Goal: Task Accomplishment & Management: Use online tool/utility

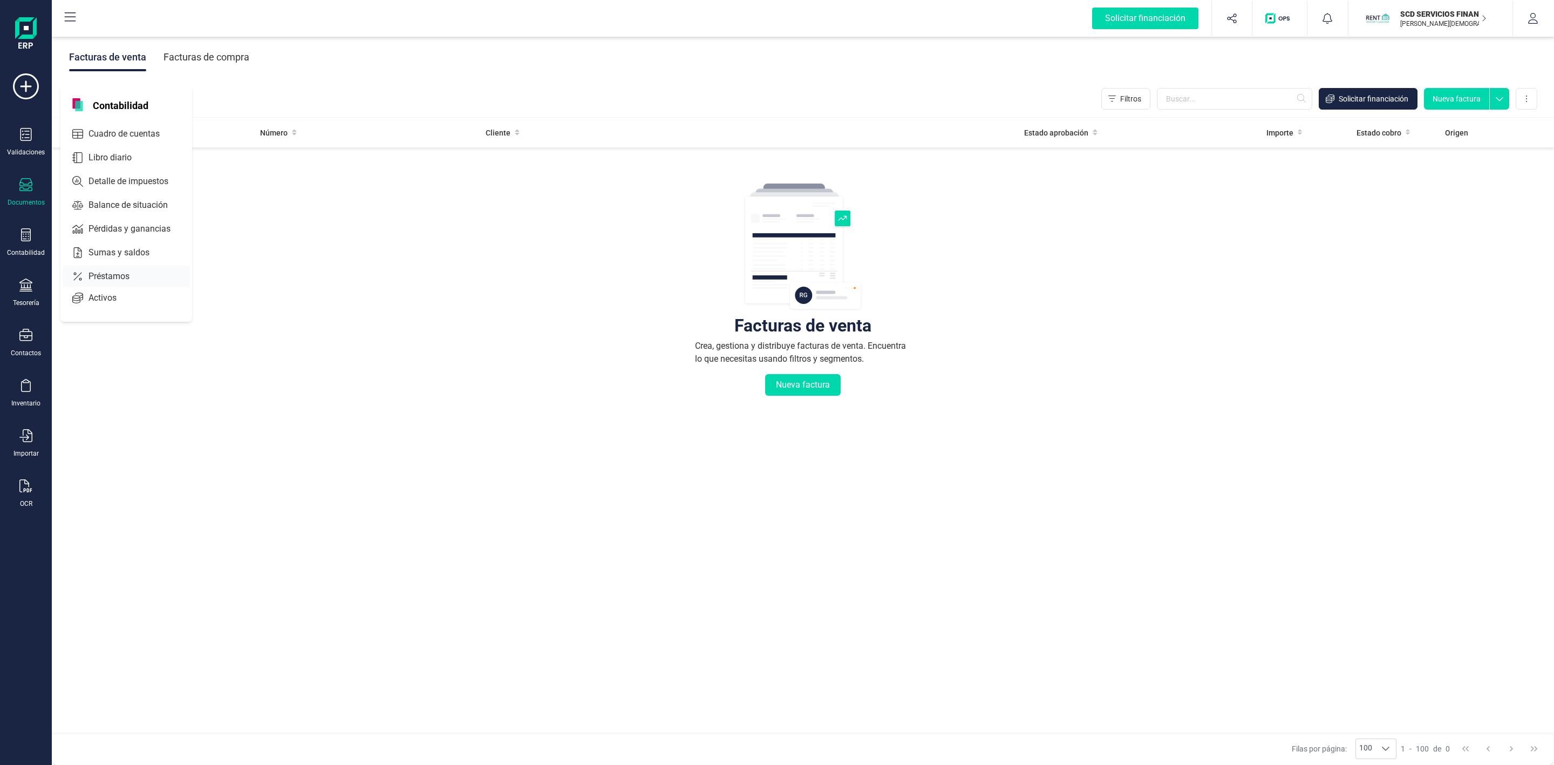
click at [103, 277] on span "Préstamos" at bounding box center [116, 276] width 65 height 13
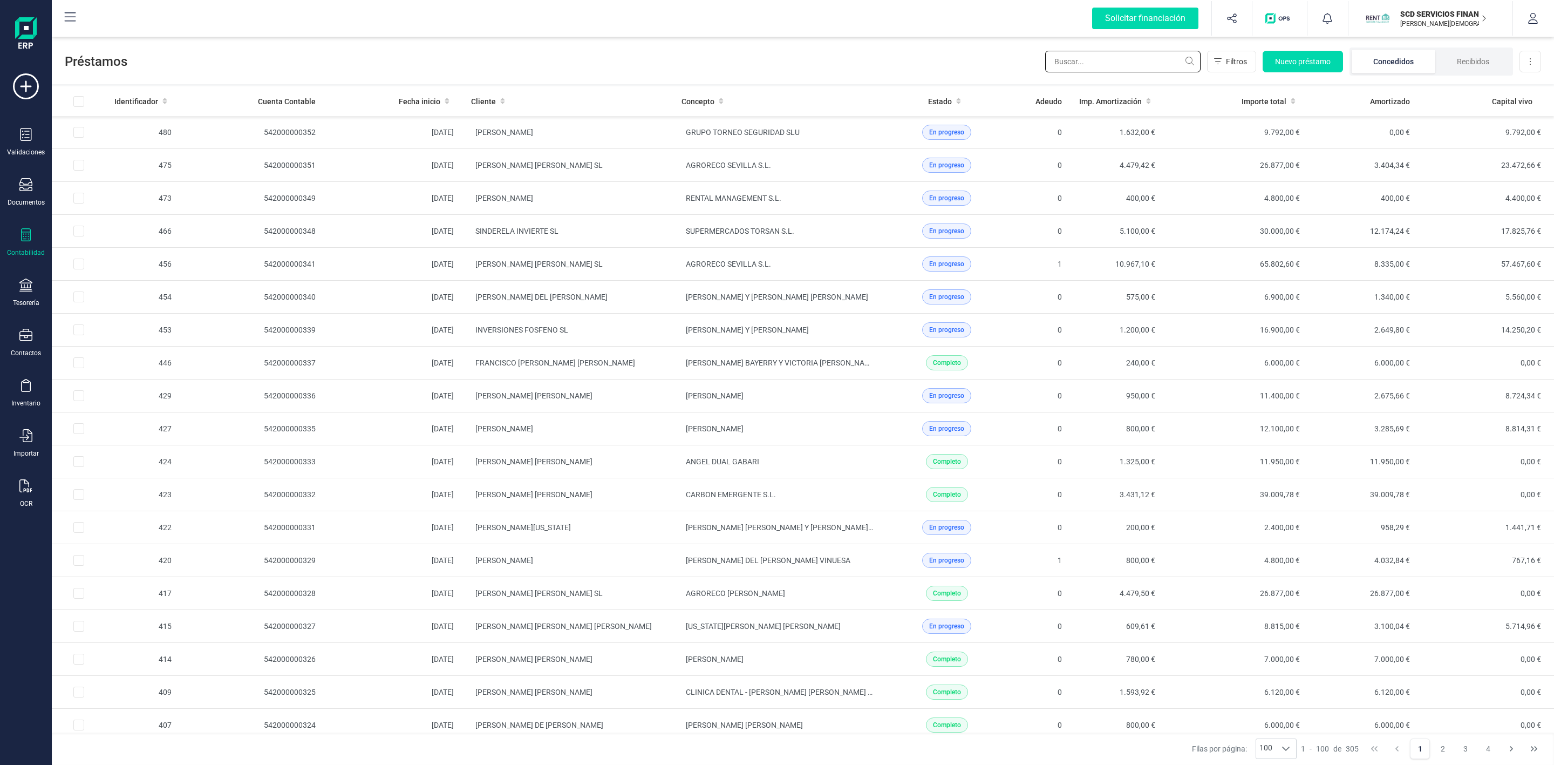
click at [1074, 65] on input "text" at bounding box center [1122, 62] width 155 height 22
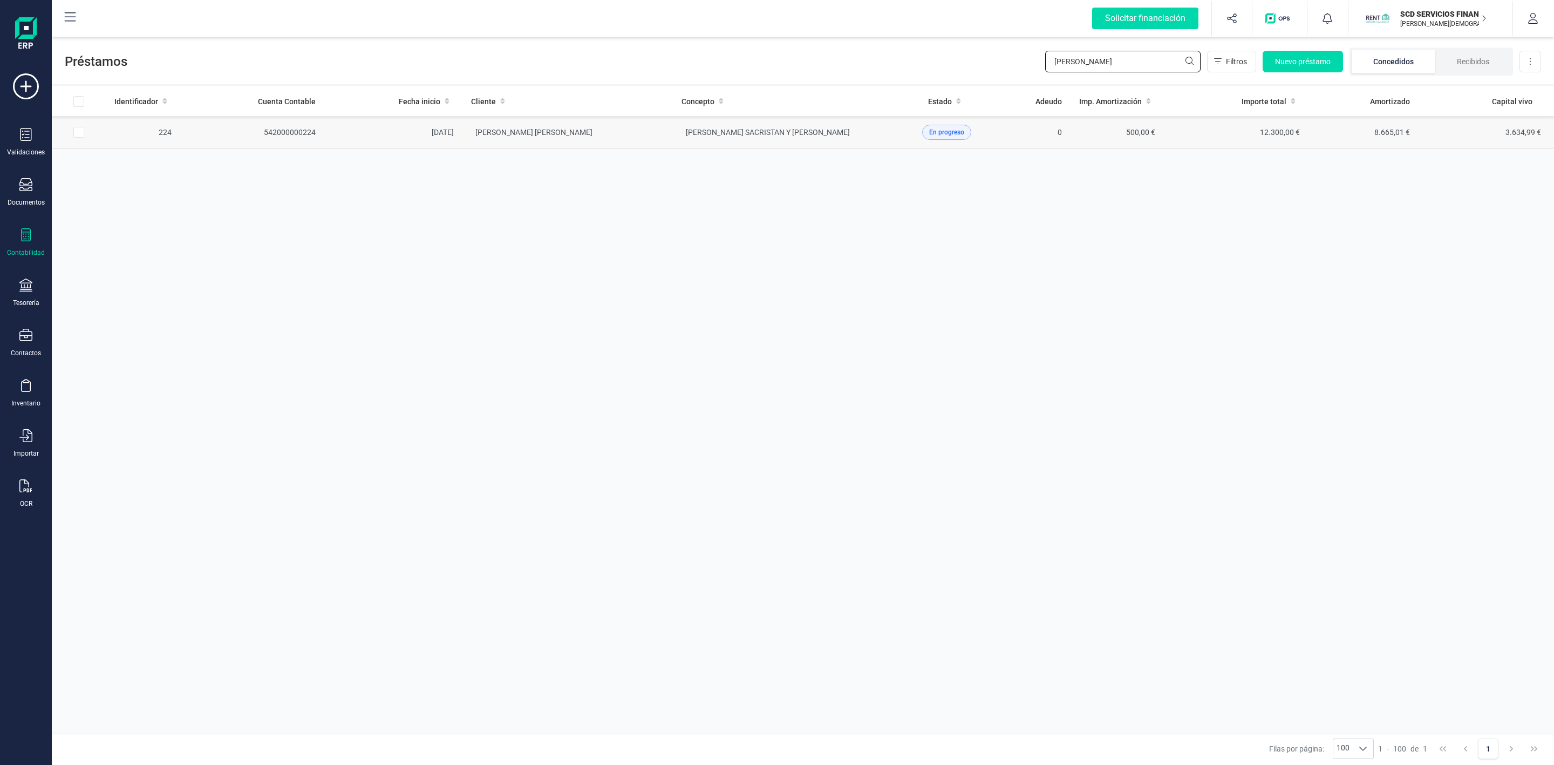
type input "rosa i"
click at [596, 133] on td "ROSA ISABEL IBORRA CANO" at bounding box center [568, 132] width 210 height 33
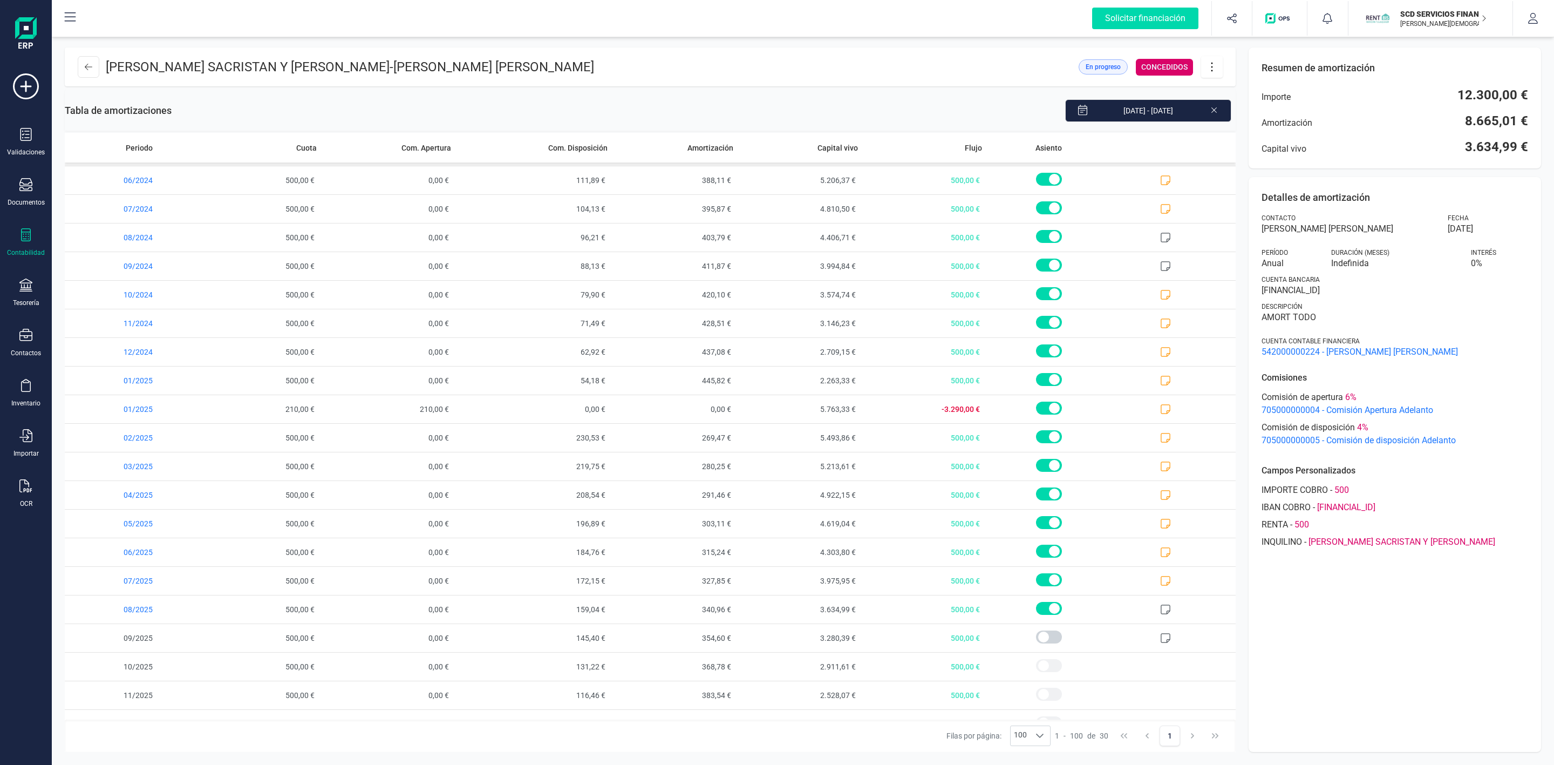
scroll to position [308, 0]
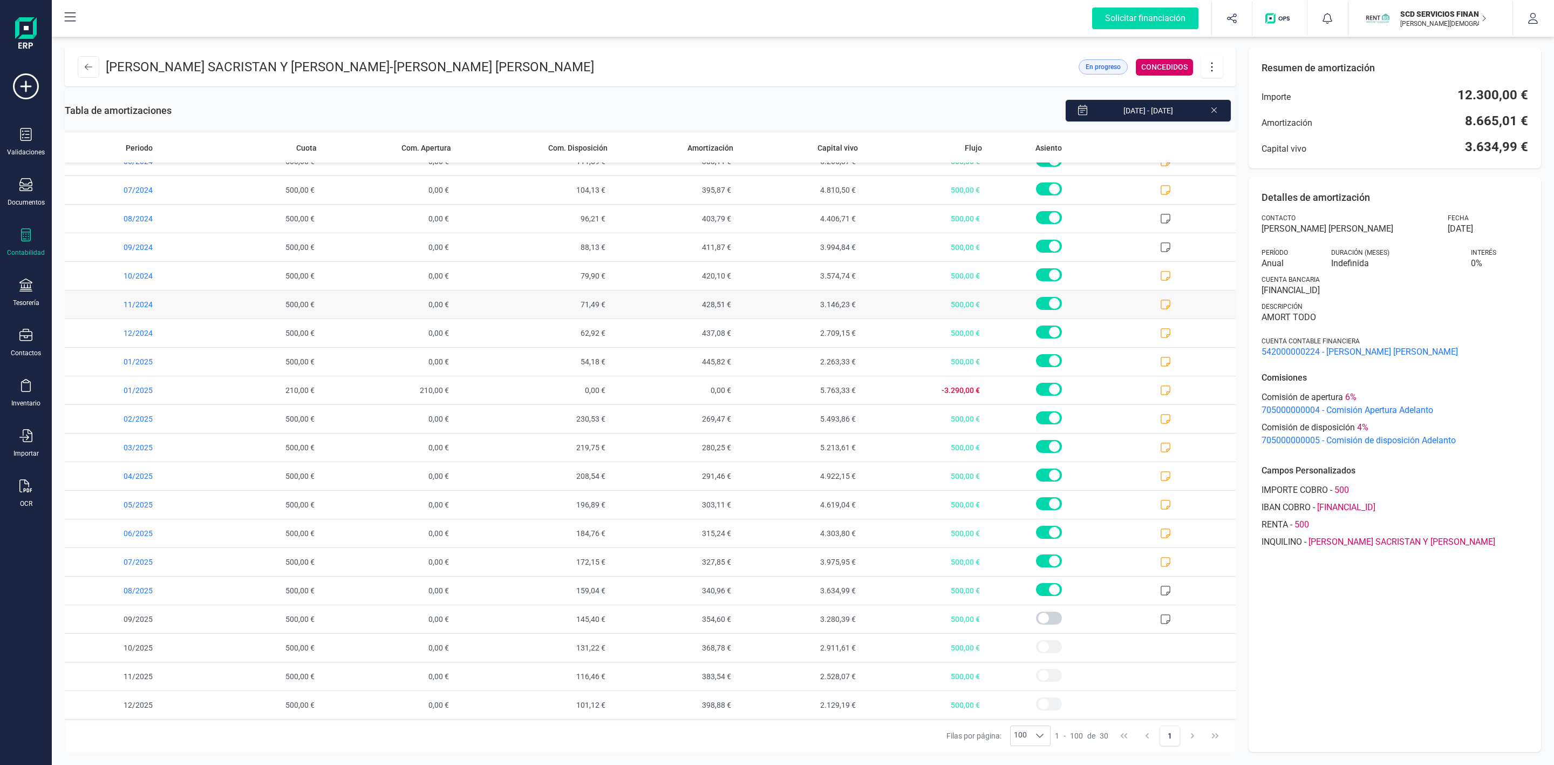
drag, startPoint x: 1211, startPoint y: 109, endPoint x: 1044, endPoint y: 291, distance: 247.2
click at [1212, 109] on icon at bounding box center [1214, 109] width 5 height 5
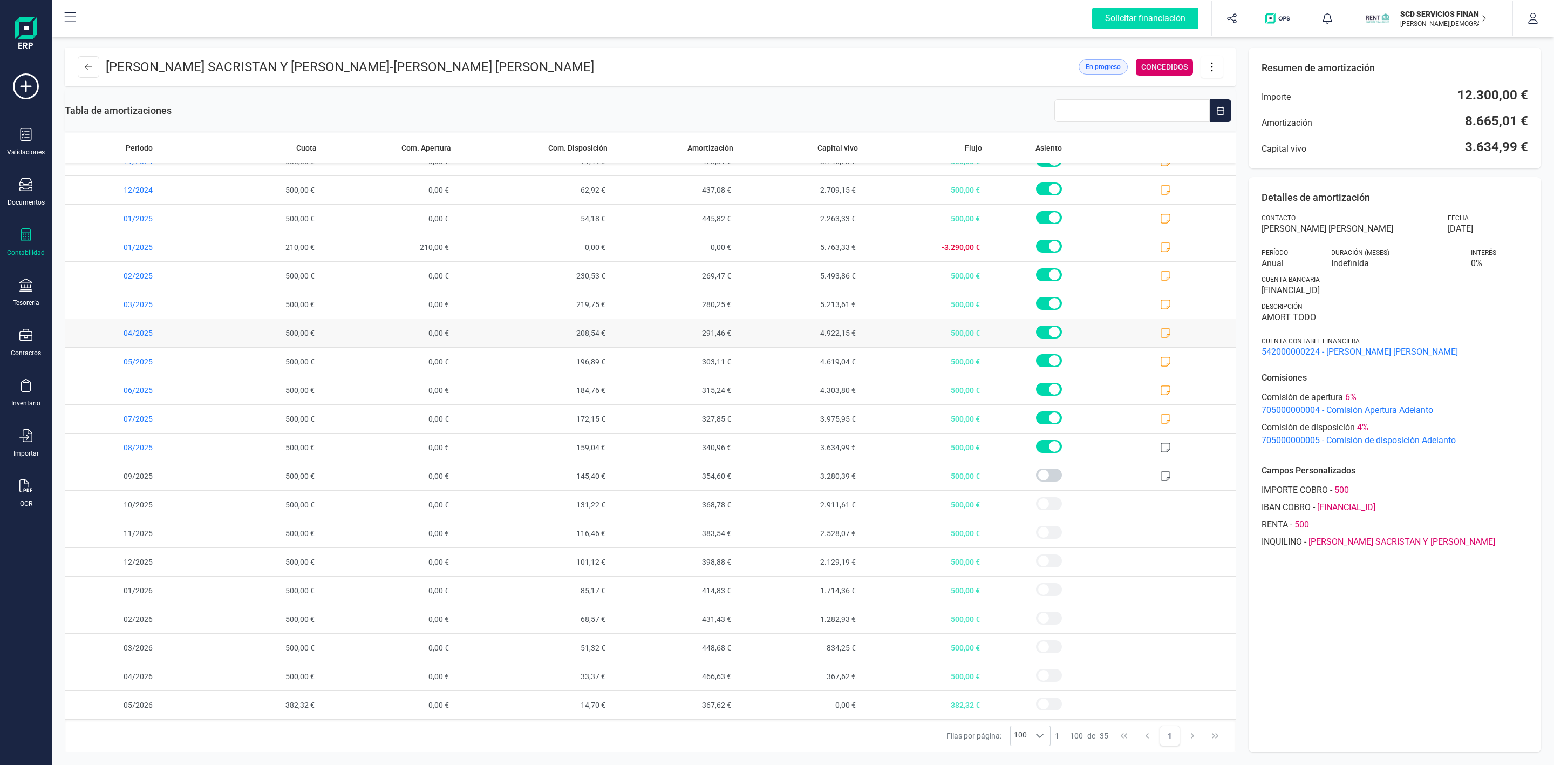
scroll to position [452, 0]
click at [31, 246] on div "Contabilidad" at bounding box center [25, 242] width 43 height 29
click at [111, 286] on div "Préstamos" at bounding box center [126, 277] width 127 height 22
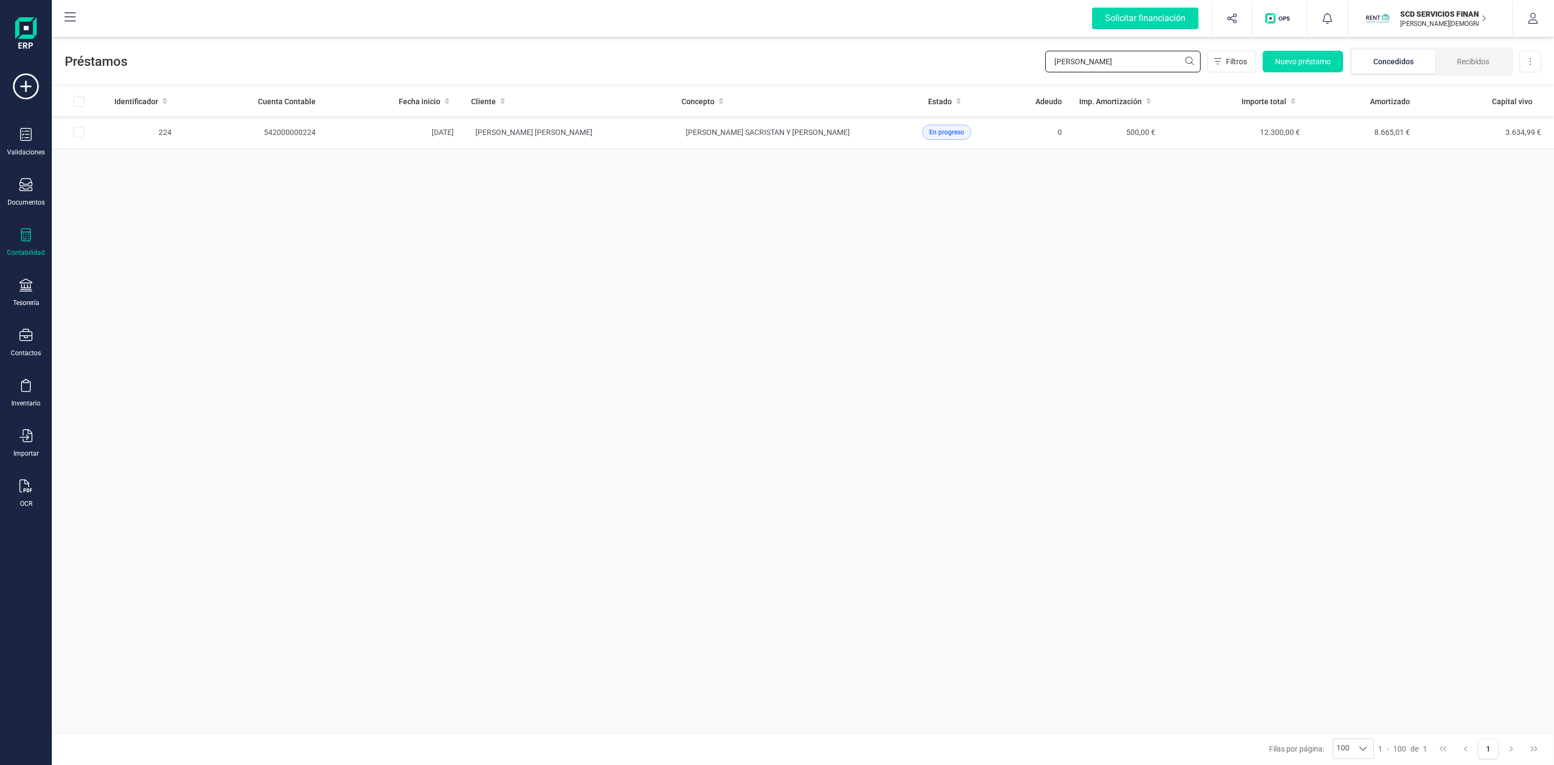
drag, startPoint x: 1075, startPoint y: 60, endPoint x: 1014, endPoint y: 62, distance: 61.0
click at [1014, 62] on div "Préstamos rosa i Filtros Nuevo préstamo Concedidos Recibidos Descargar Excel" at bounding box center [803, 60] width 1503 height 50
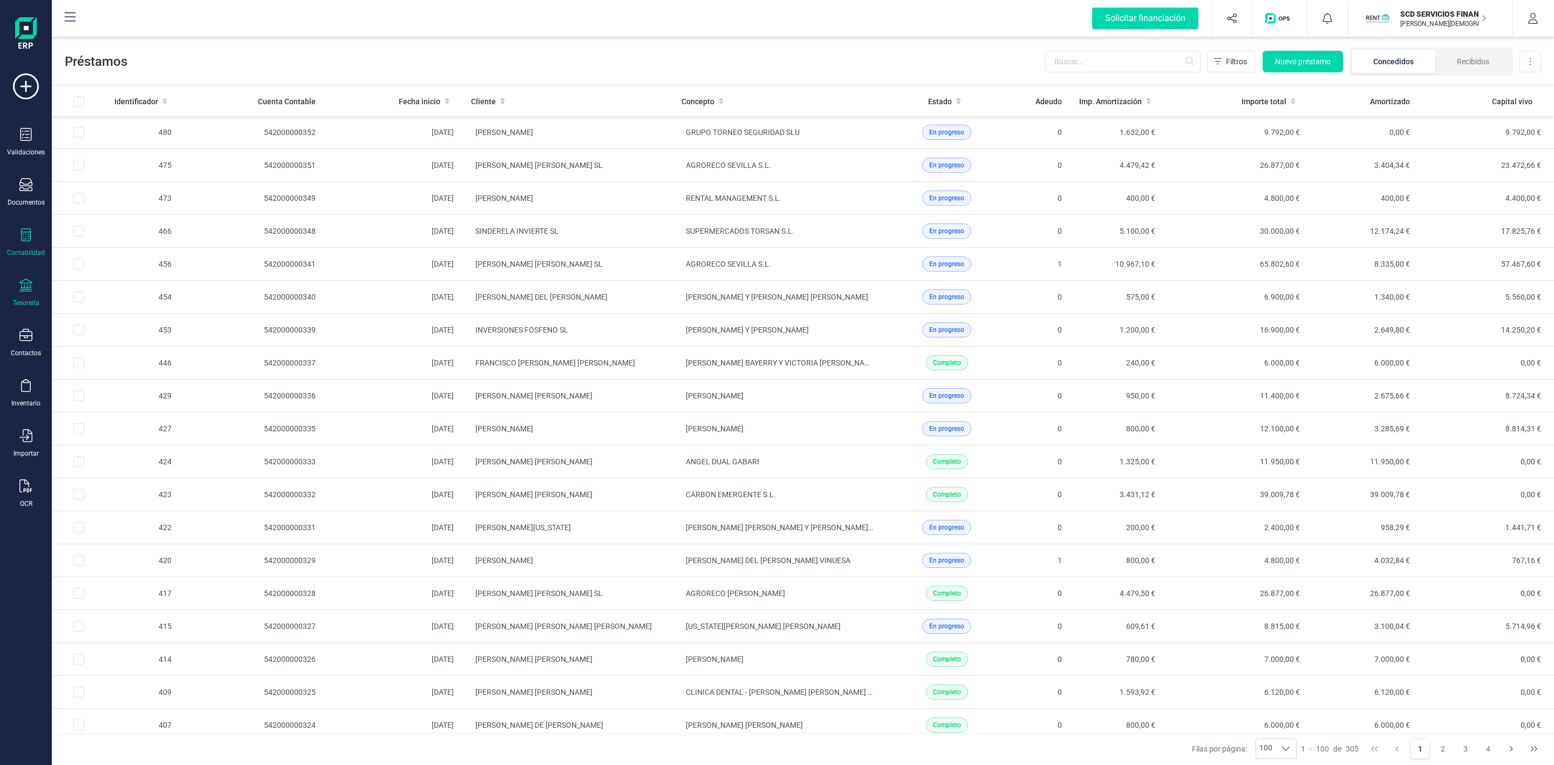
click at [26, 287] on icon at bounding box center [25, 285] width 13 height 13
click at [154, 190] on span "Cuentas bancarias" at bounding box center [131, 184] width 95 height 13
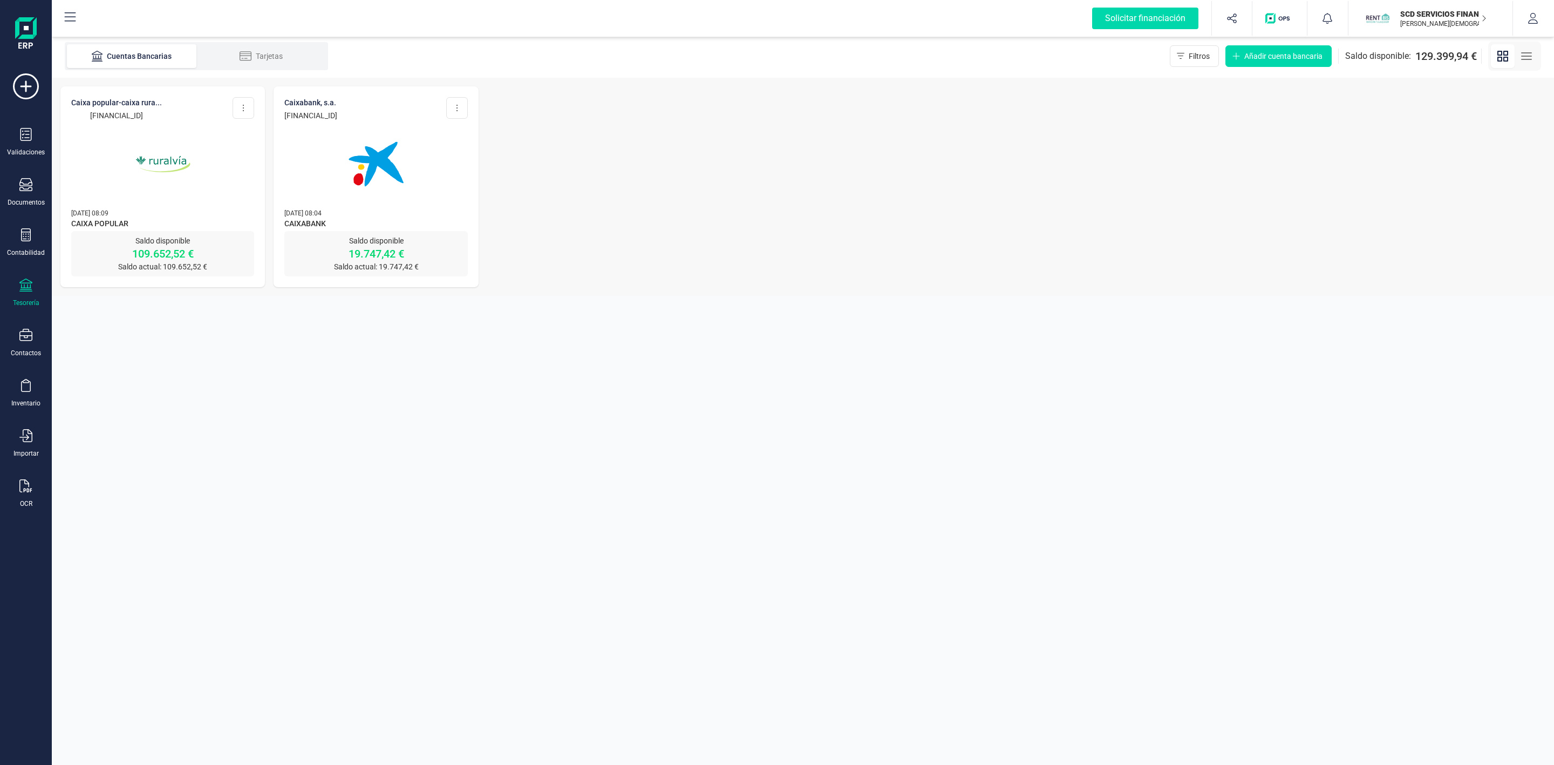
click at [182, 180] on img at bounding box center [163, 164] width 91 height 91
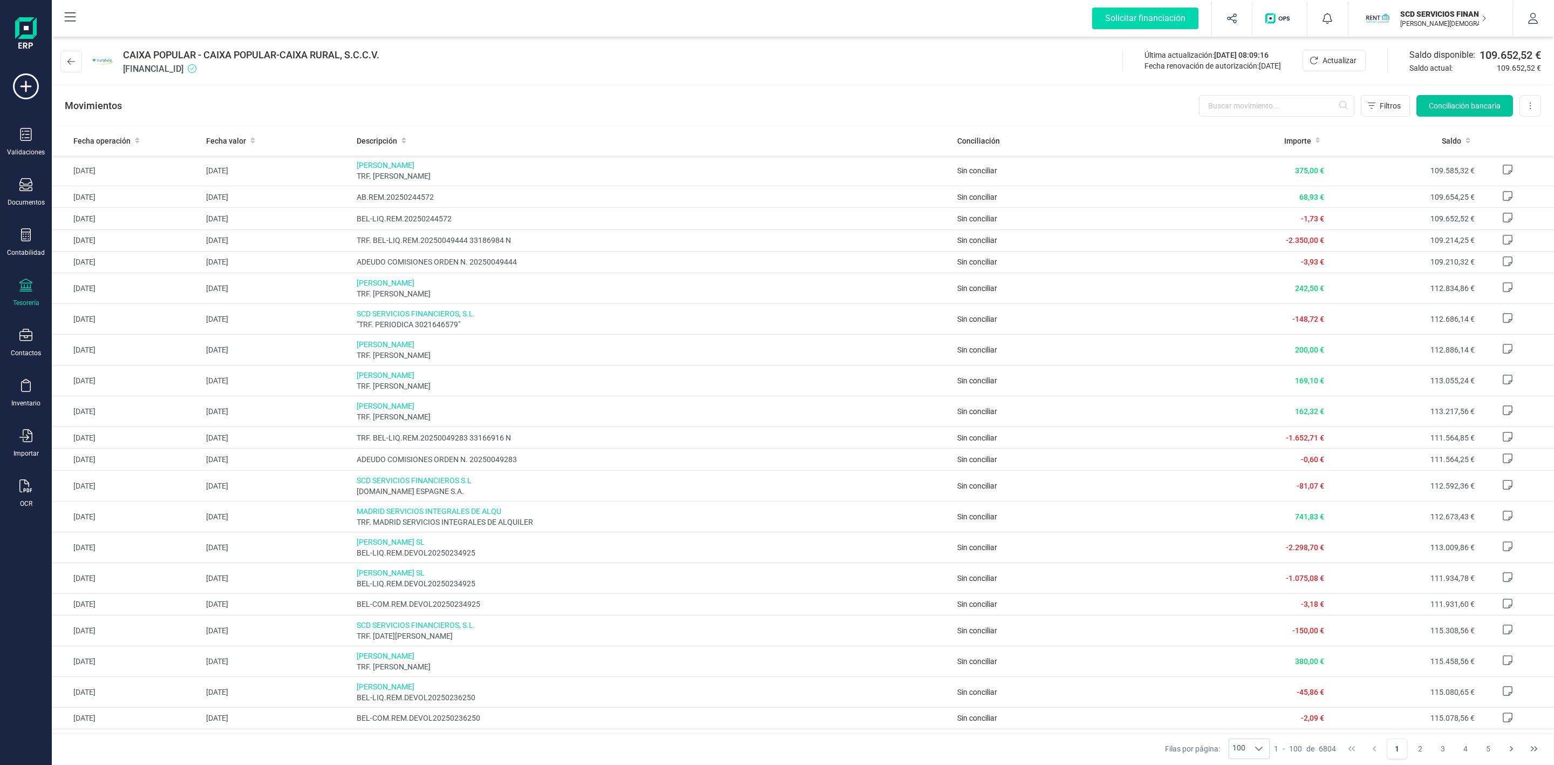
click at [1450, 98] on button "Conciliación bancaria" at bounding box center [1465, 106] width 97 height 22
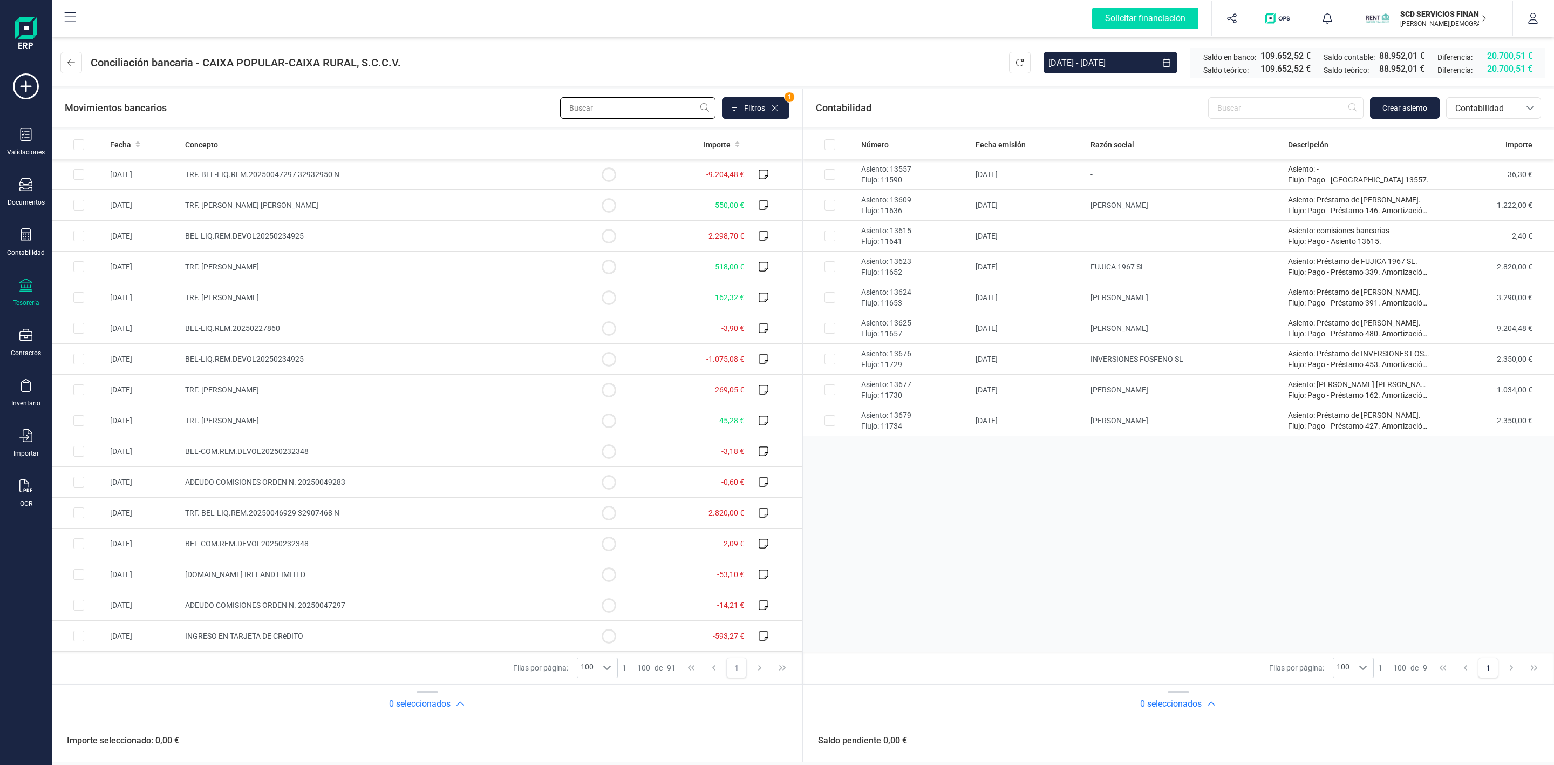
click at [624, 102] on input "text" at bounding box center [637, 108] width 155 height 22
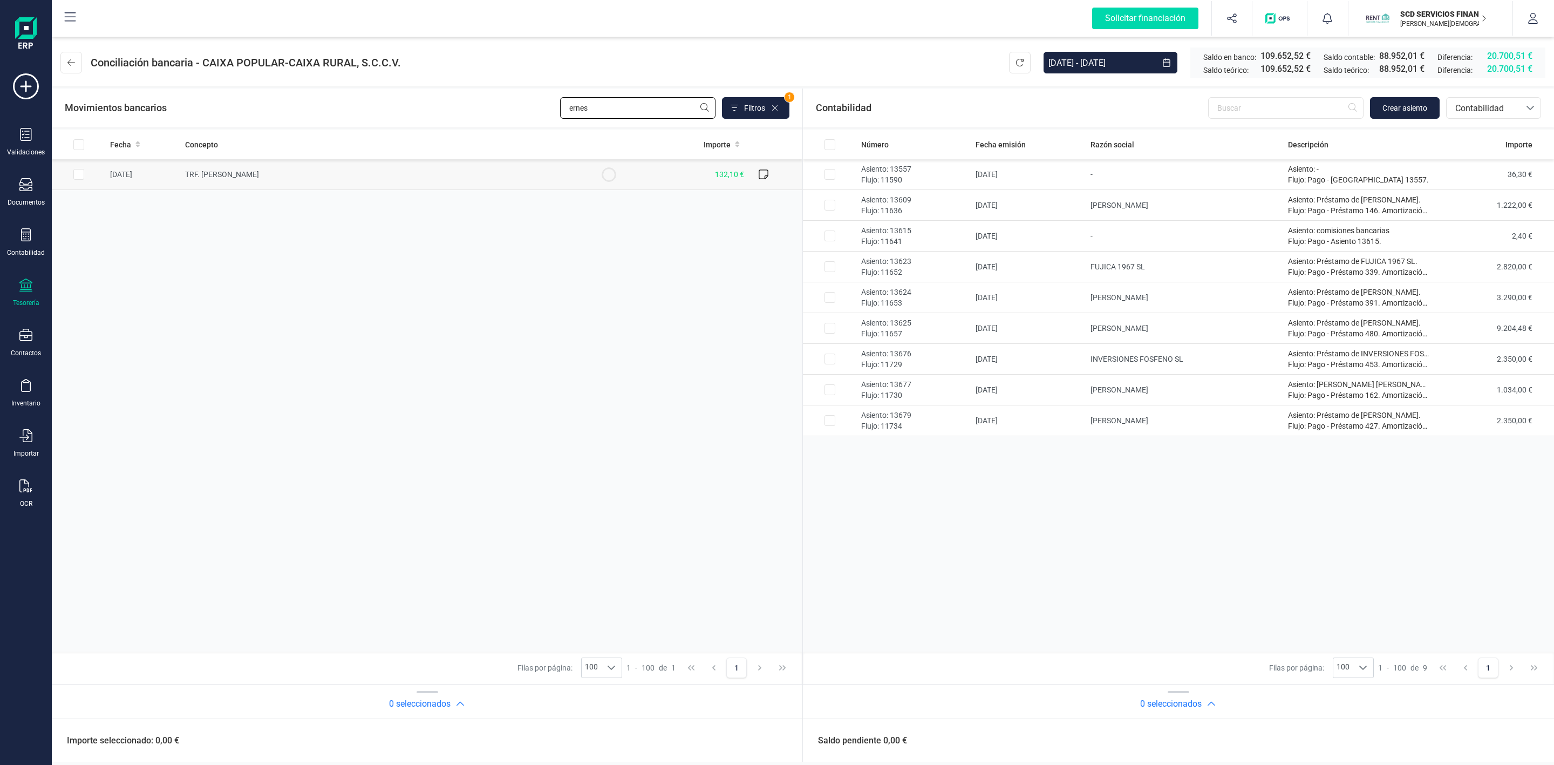
type input "ernes"
click at [79, 173] on input "Row Selected 7d55a186-a49e-4fc2-9409-addcad7e0c10" at bounding box center [78, 174] width 11 height 11
checkbox input "true"
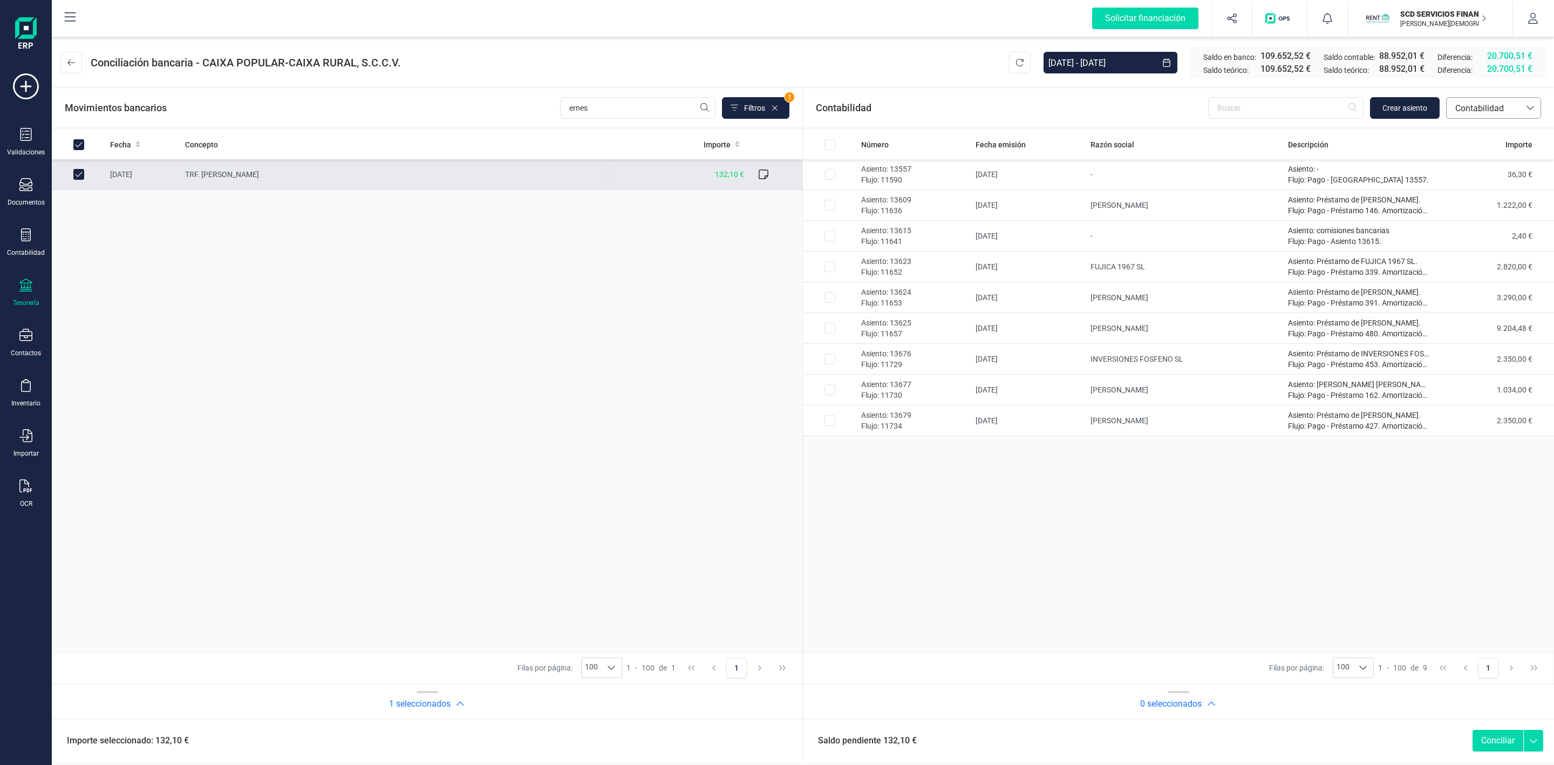
click at [1473, 108] on span "Contabilidad" at bounding box center [1483, 108] width 65 height 13
click at [1482, 226] on span "Préstamos" at bounding box center [1475, 224] width 41 height 13
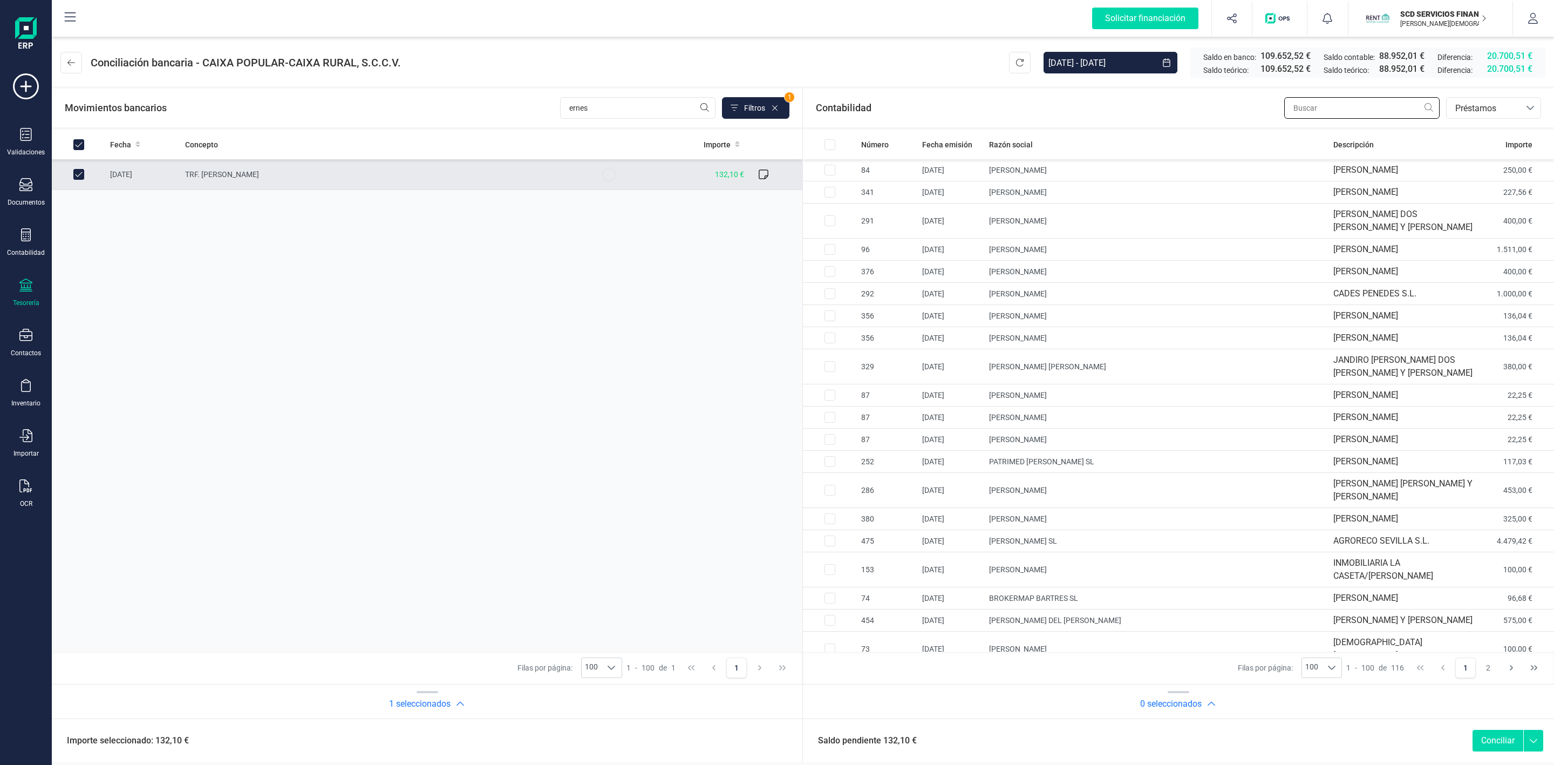
click at [1299, 106] on input "text" at bounding box center [1362, 108] width 155 height 22
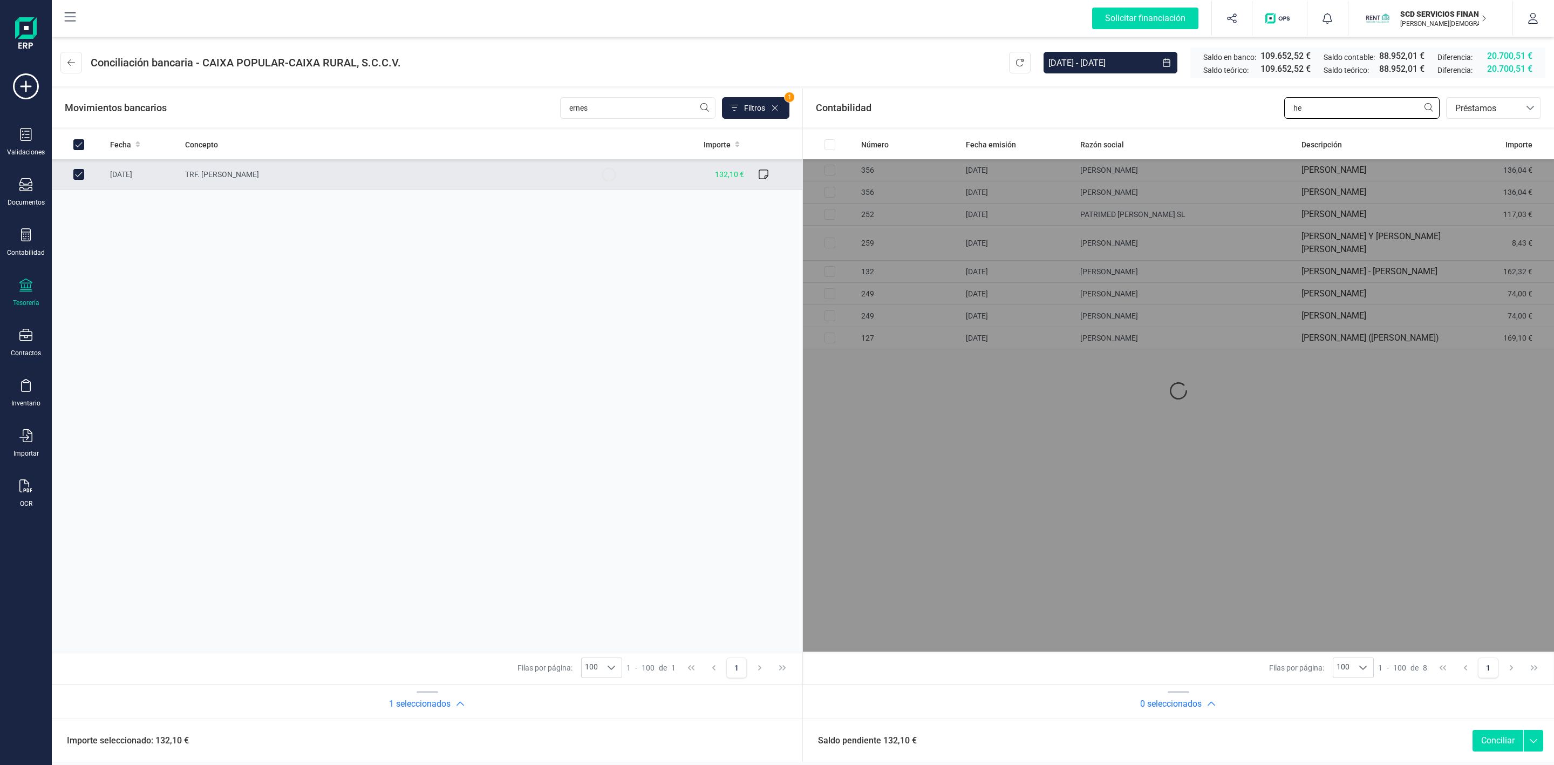
type input "h"
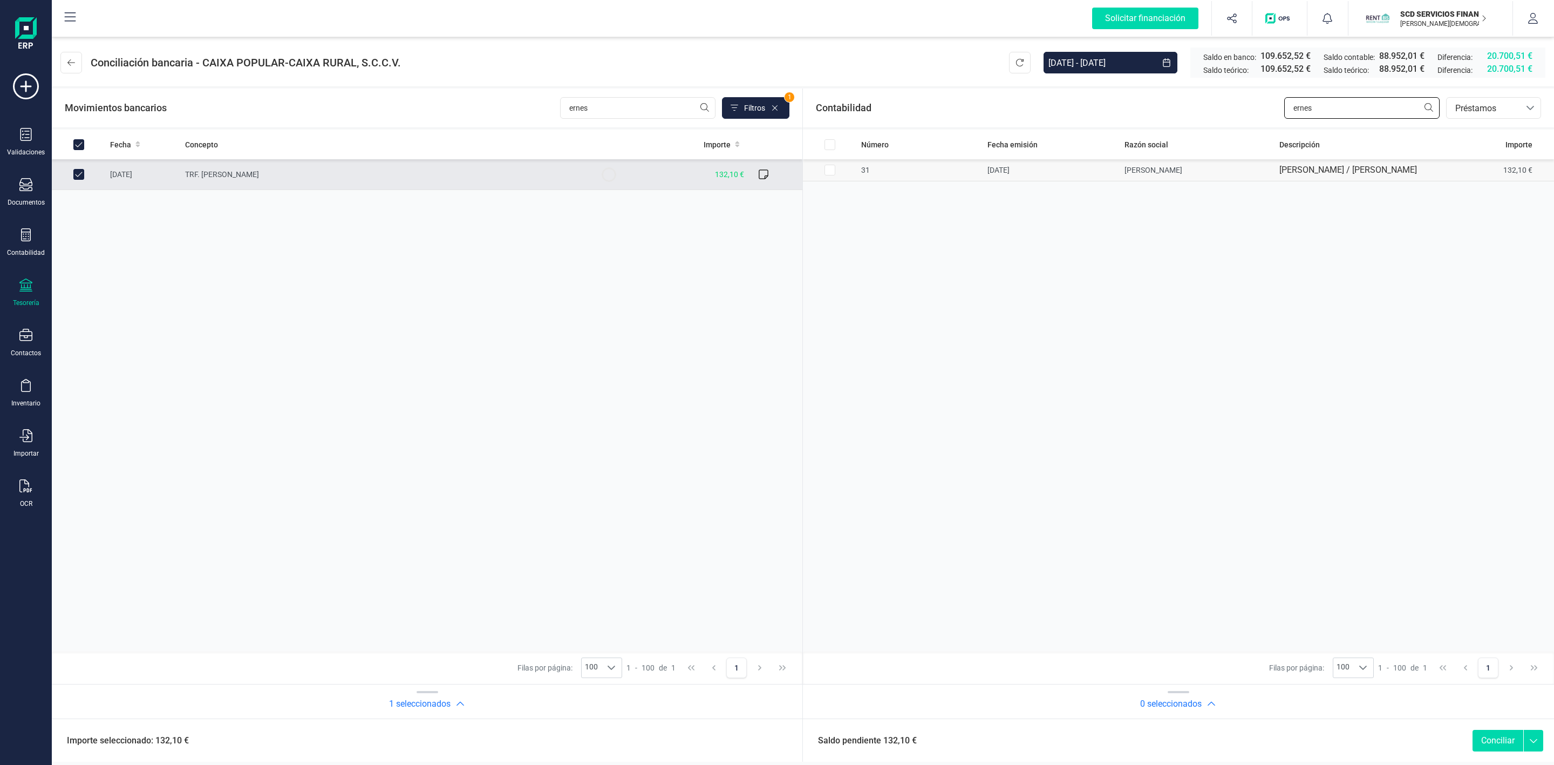
type input "ernes"
click at [828, 175] on input "Row Selected 2bca612e-a978-4b8c-9f19-b39d05b45910" at bounding box center [830, 170] width 11 height 11
checkbox input "true"
click at [1498, 741] on button "Conciliar" at bounding box center [1498, 741] width 51 height 22
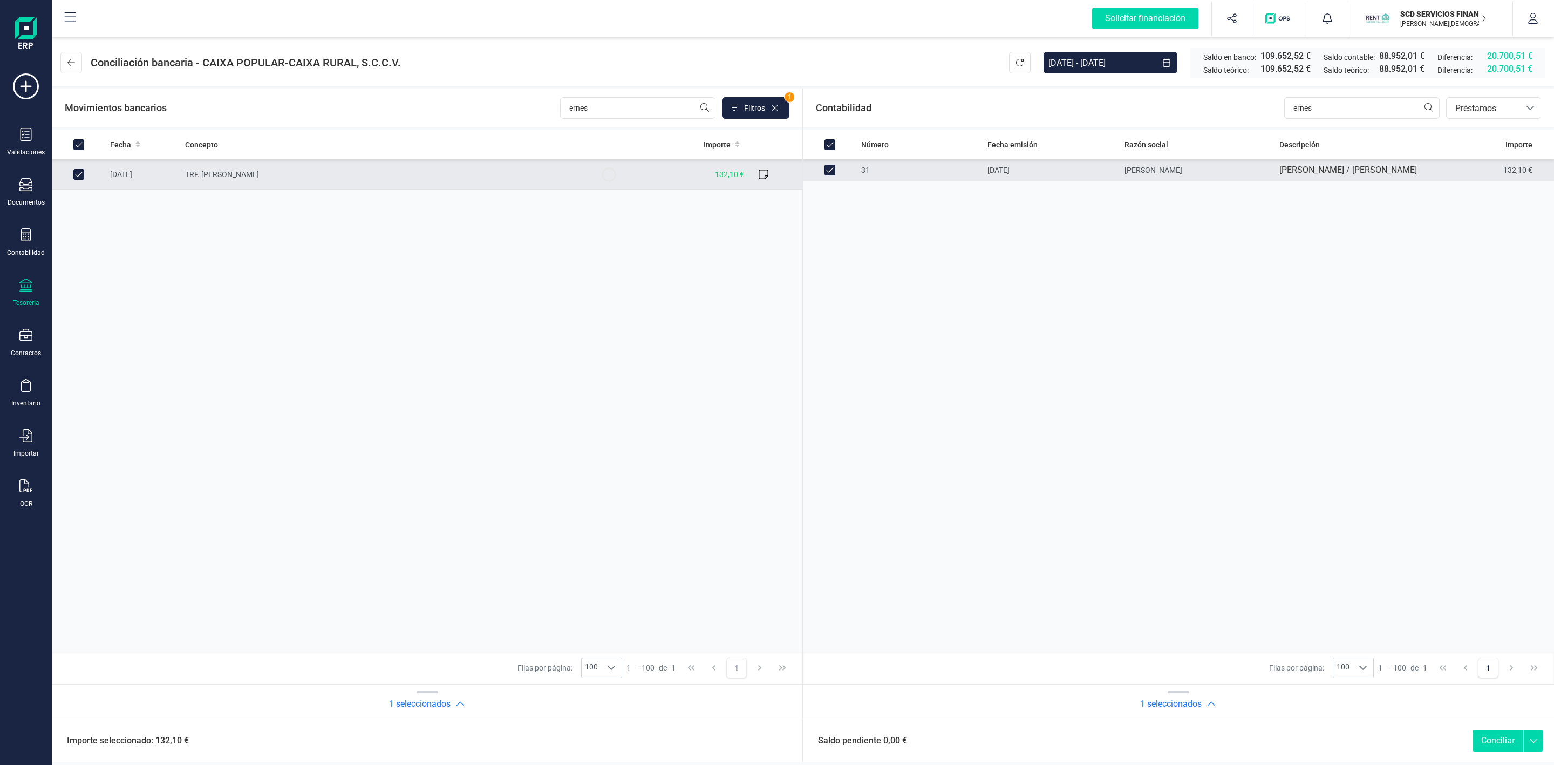
checkbox input "false"
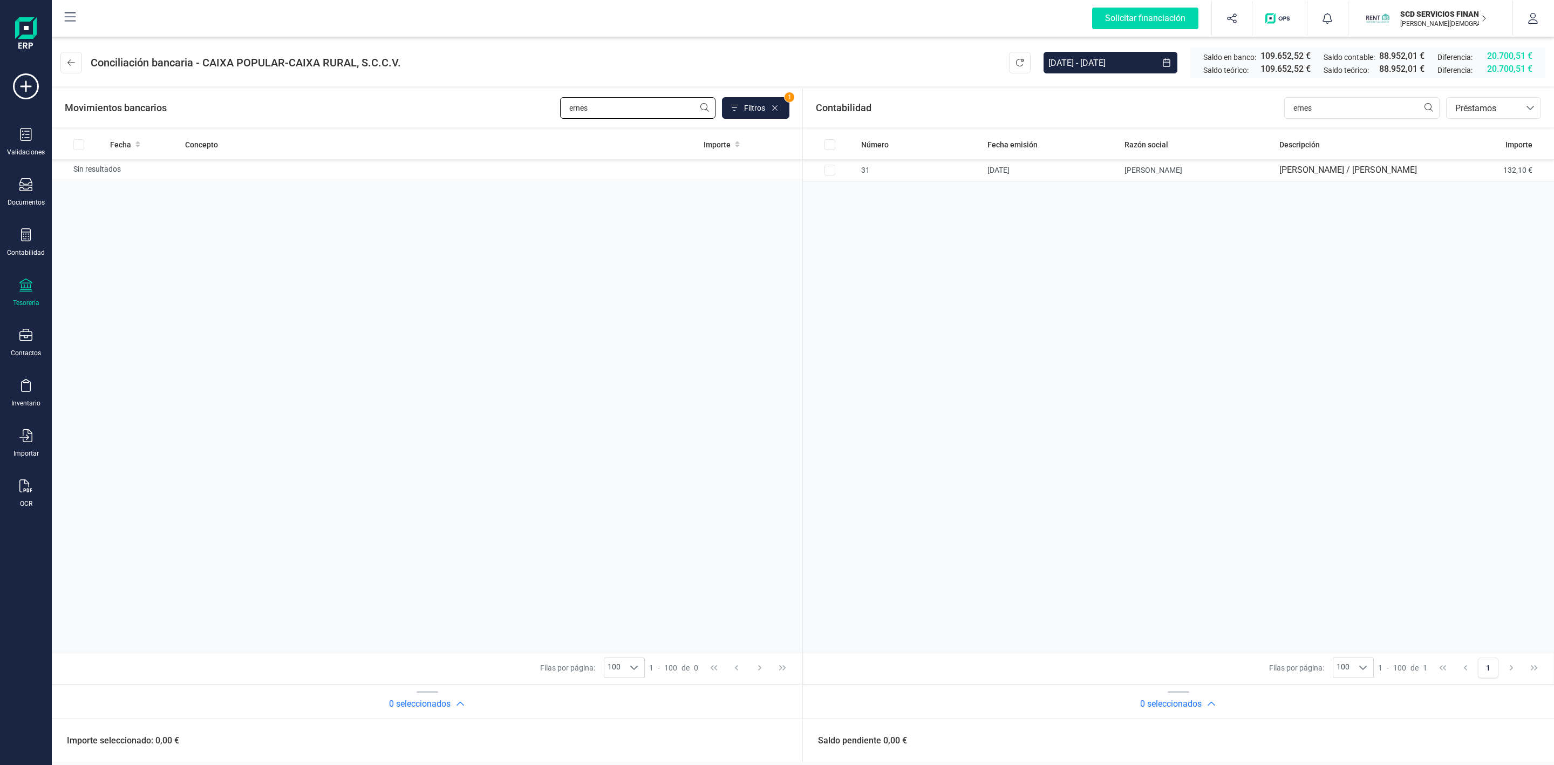
drag, startPoint x: 631, startPoint y: 104, endPoint x: 452, endPoint y: 108, distance: 179.2
click at [452, 109] on div "Movimientos bancarios ernes Filtros 1" at bounding box center [427, 108] width 725 height 22
type input "[PERSON_NAME]"
click at [1355, 110] on input "ernes" at bounding box center [1362, 108] width 155 height 22
drag, startPoint x: 1354, startPoint y: 110, endPoint x: 1248, endPoint y: 104, distance: 106.0
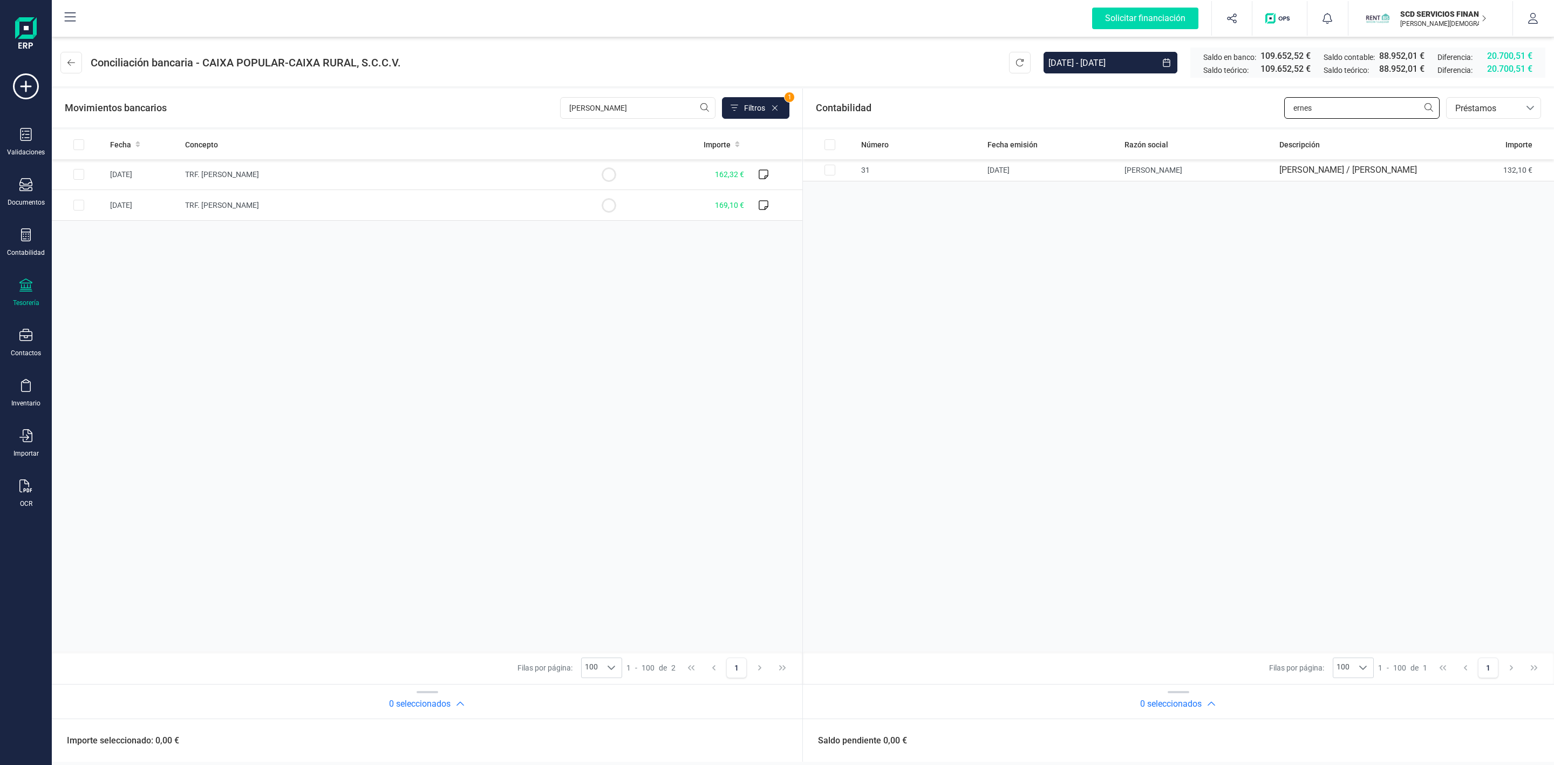
click at [1248, 104] on div "Contabilidad ernes bancos.conciliacion.modal.headerLoan bancos.conciliacion.mod…" at bounding box center [1178, 108] width 751 height 39
type input "[PERSON_NAME]"
click at [831, 175] on input "Row Selected c50f51e4-161c-41c3-87fb-11336ba2c6dd" at bounding box center [830, 170] width 11 height 11
checkbox input "true"
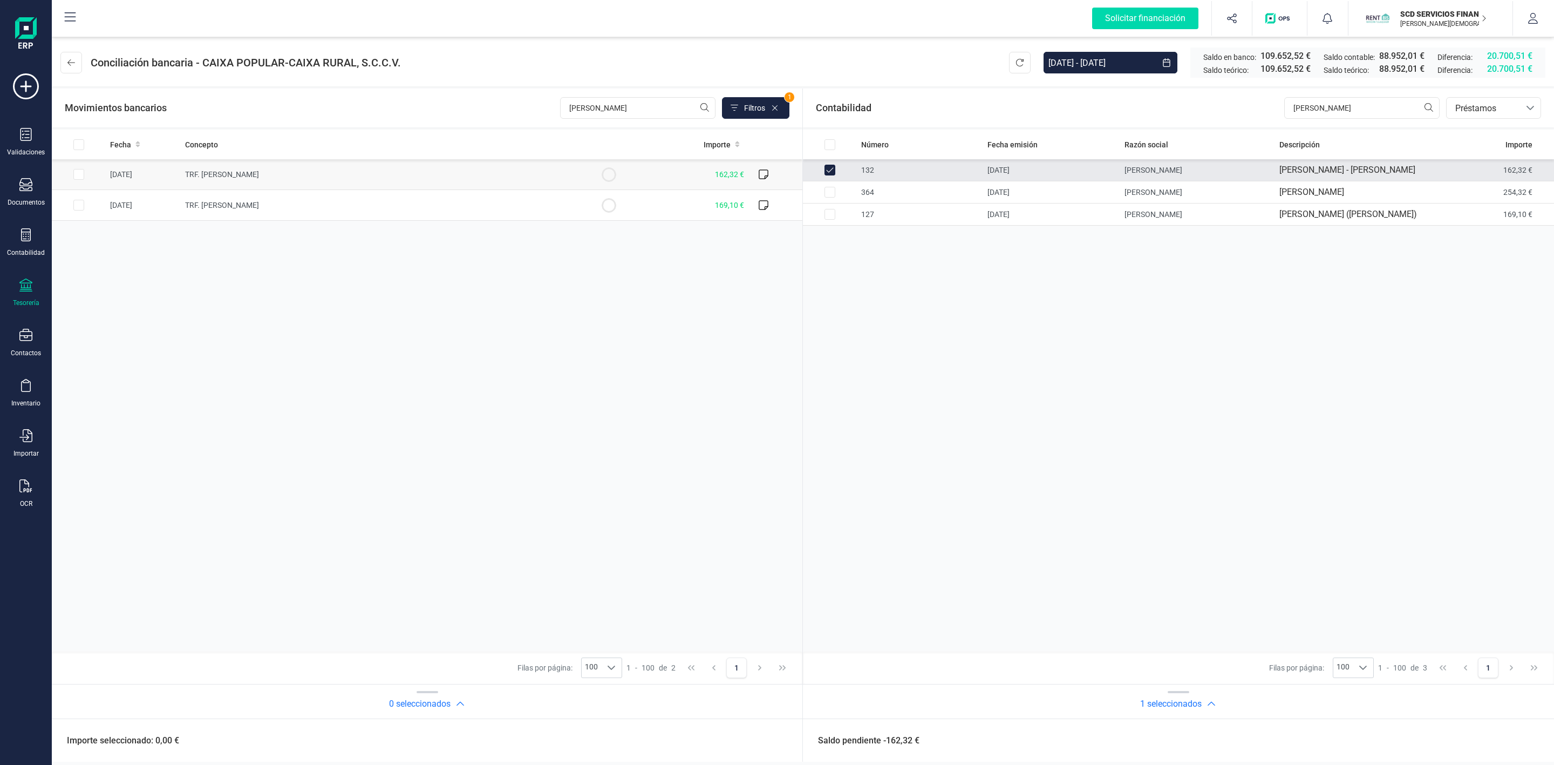
click at [81, 176] on input "Row Selected 6a0e0a9b-66c5-400e-91bd-174446b5ba90" at bounding box center [78, 174] width 11 height 11
checkbox input "true"
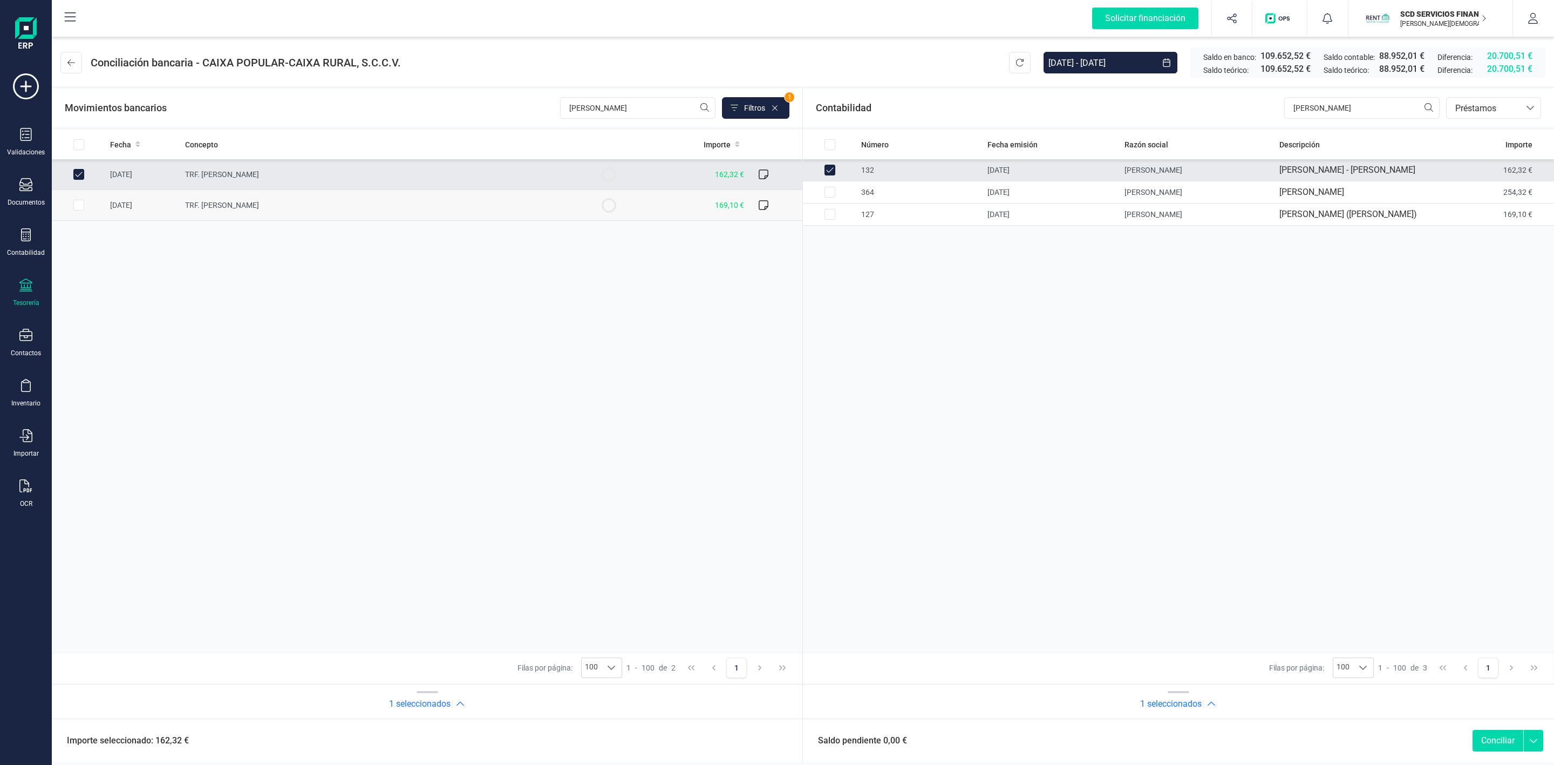
click at [78, 206] on input "Row Selected ea893189-bd84-42ff-9773-436e92f29eaf" at bounding box center [78, 205] width 11 height 11
checkbox input "true"
click at [831, 220] on input "Row Selected abed141b-eade-487d-b4fc-abce6173ca6c" at bounding box center [830, 214] width 11 height 11
checkbox input "true"
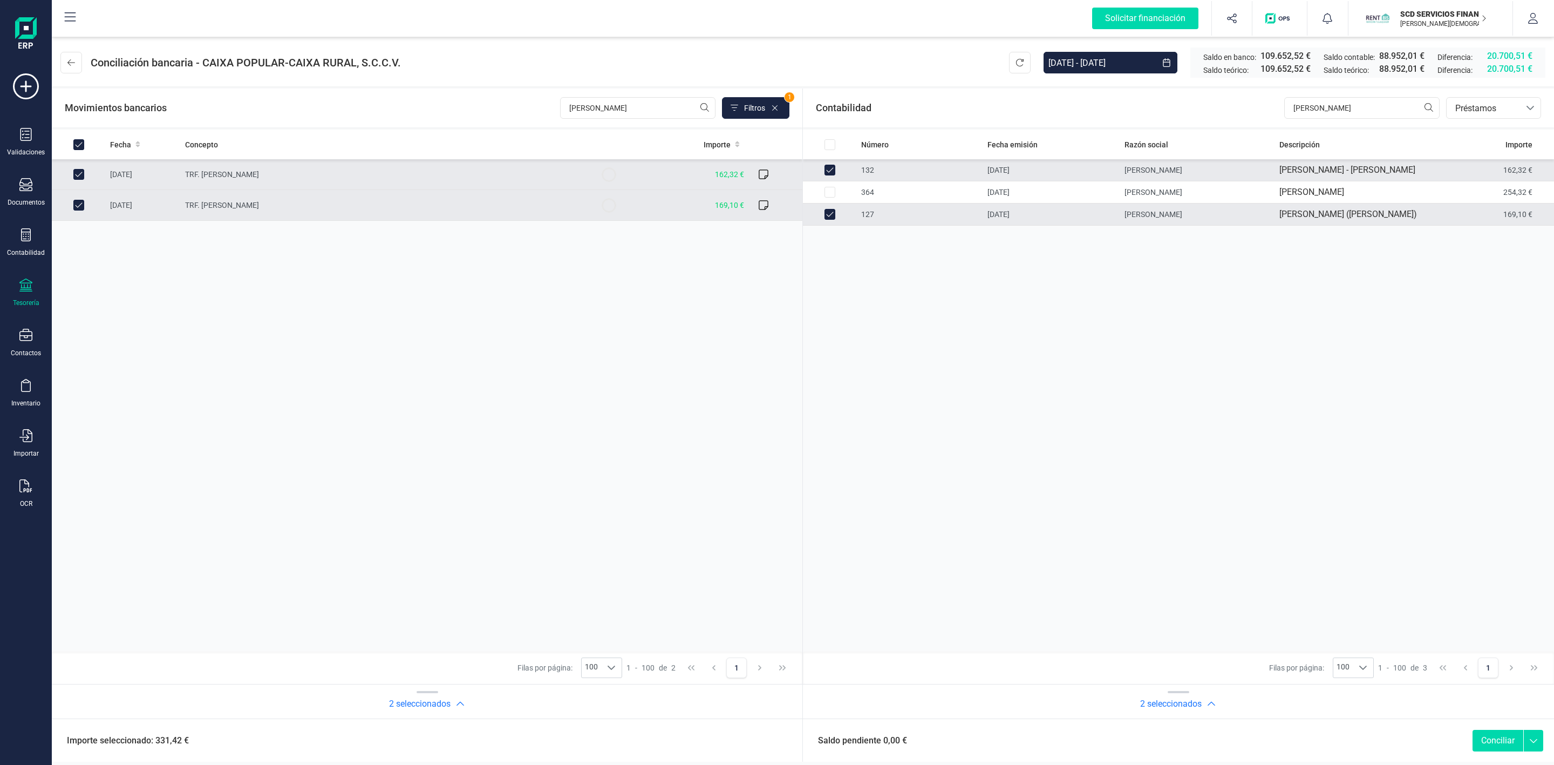
click at [1498, 739] on button "Conciliar" at bounding box center [1498, 741] width 51 height 22
checkbox input "false"
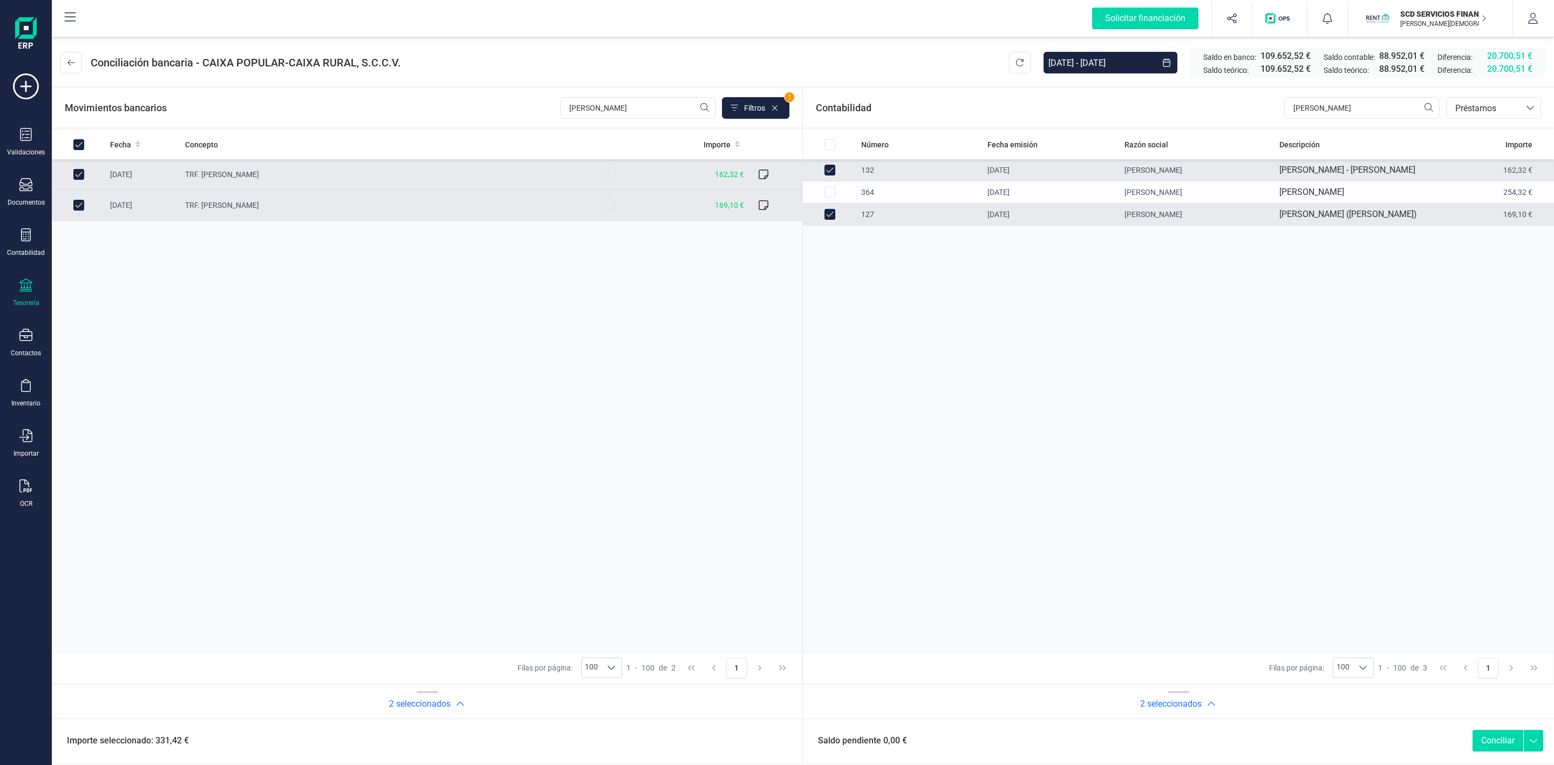
checkbox input "false"
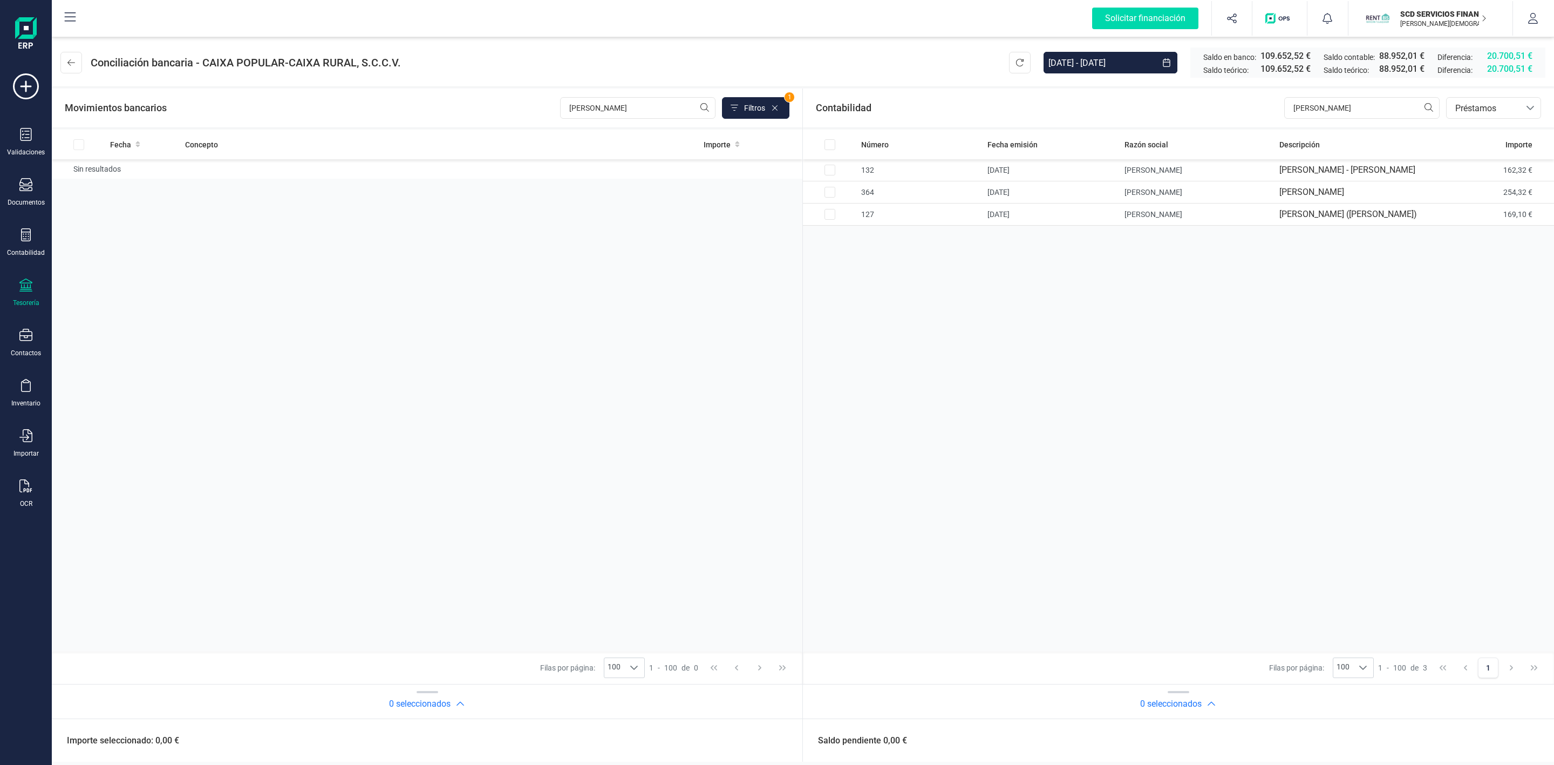
click at [803, 426] on div "Número Fecha emisión Razón social Descripción Importe 132 [DATE] [PERSON_NAME] …" at bounding box center [427, 391] width 751 height 522
drag, startPoint x: 1342, startPoint y: 107, endPoint x: 1231, endPoint y: 112, distance: 111.8
click at [1232, 112] on div "Contabilidad [PERSON_NAME] bancos.conciliacion.modal.headerLoan bancos.concilia…" at bounding box center [1178, 108] width 751 height 39
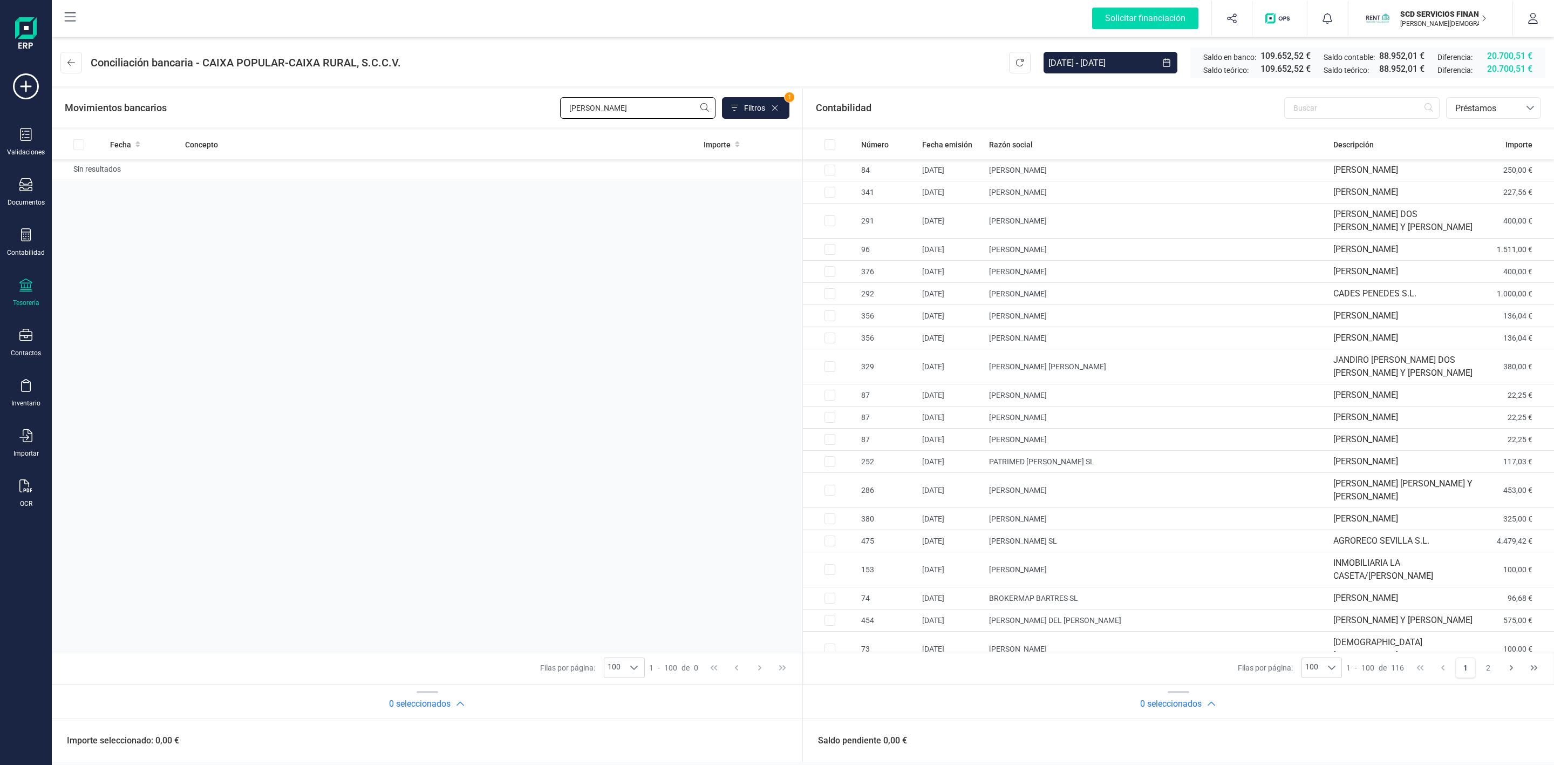
drag, startPoint x: 561, startPoint y: 113, endPoint x: 526, endPoint y: 113, distance: 34.5
click at [526, 113] on div "Movimientos bancarios [PERSON_NAME] 1" at bounding box center [427, 108] width 725 height 22
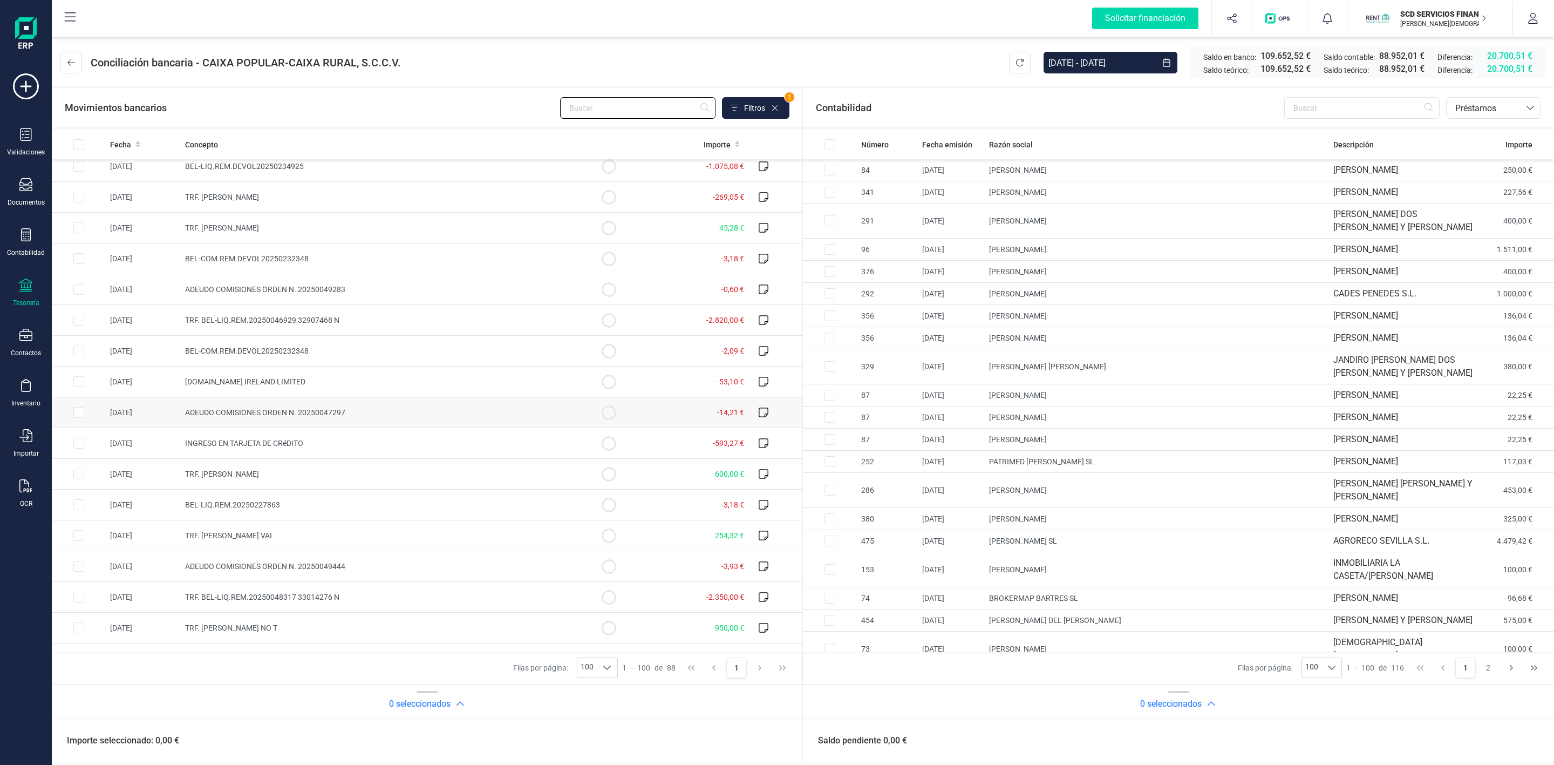
scroll to position [243, 0]
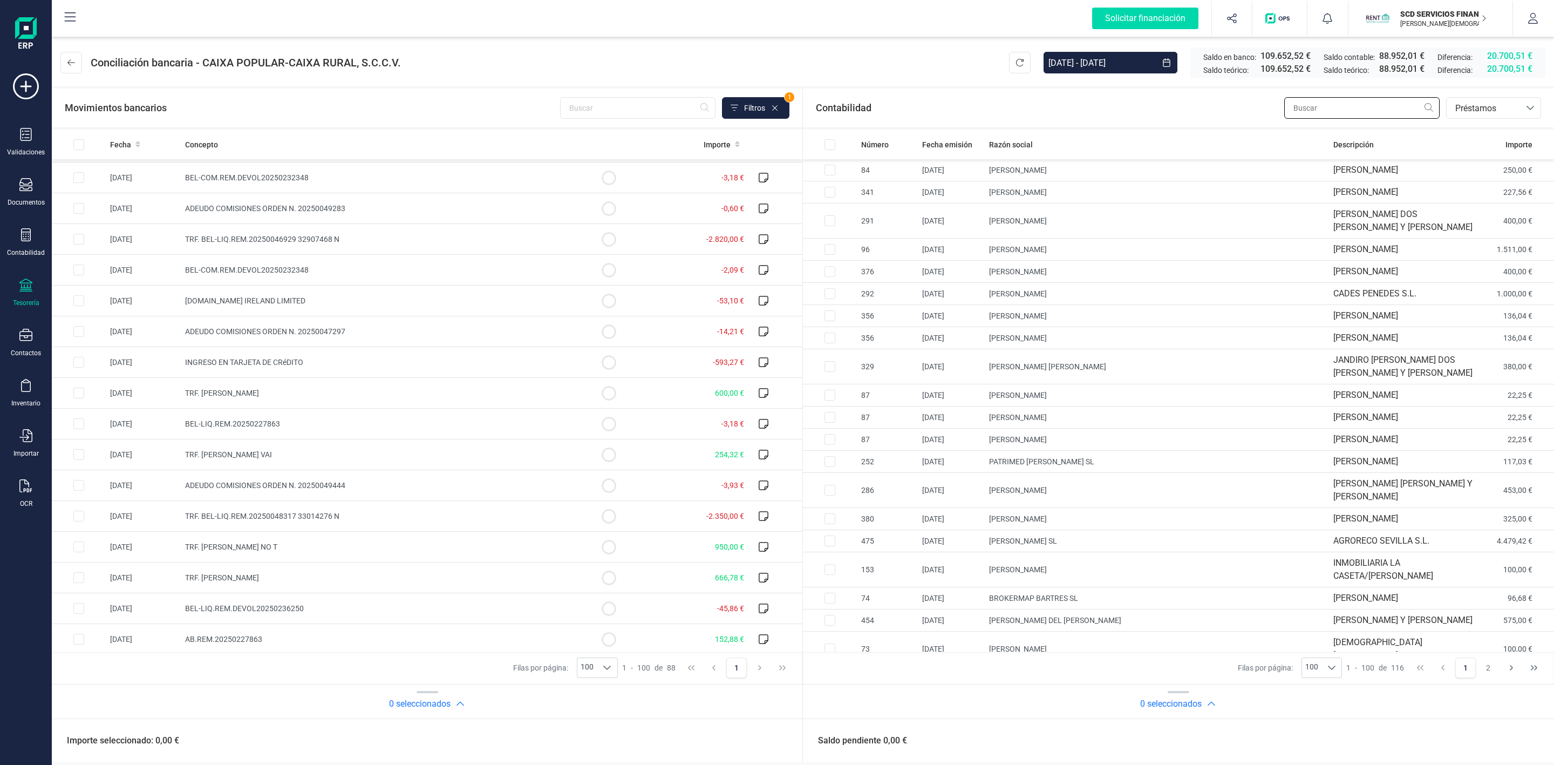
click at [1385, 99] on input "text" at bounding box center [1362, 108] width 155 height 22
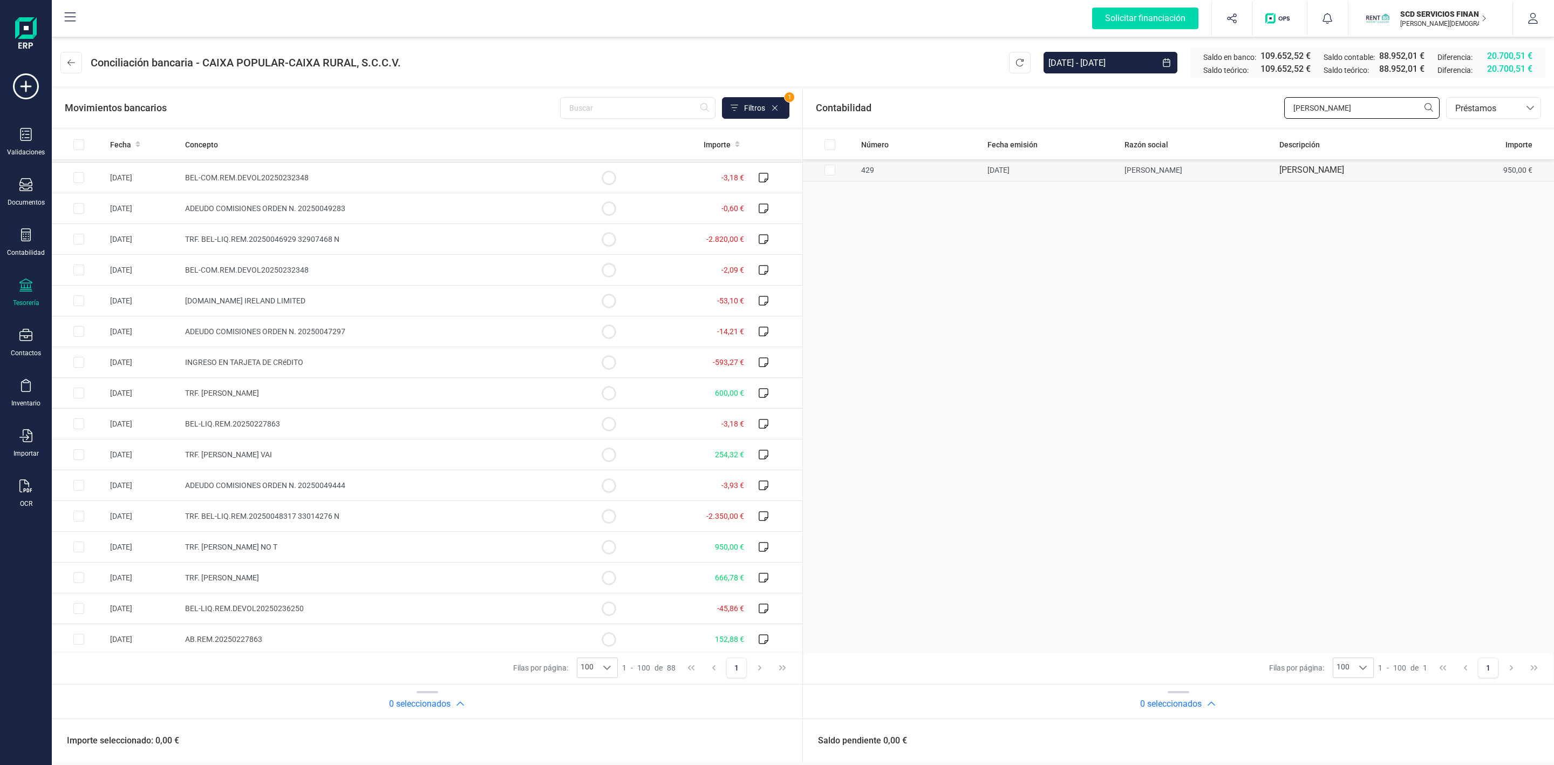
type input "[PERSON_NAME]"
click at [833, 170] on input "Row Selected 640aa328-786f-440b-99c2-25704fc4f5ab" at bounding box center [830, 170] width 11 height 11
checkbox input "true"
click at [79, 552] on input "Row Selected 7f07a2fe-67ff-4841-aff7-583b4ab433c1" at bounding box center [78, 546] width 11 height 11
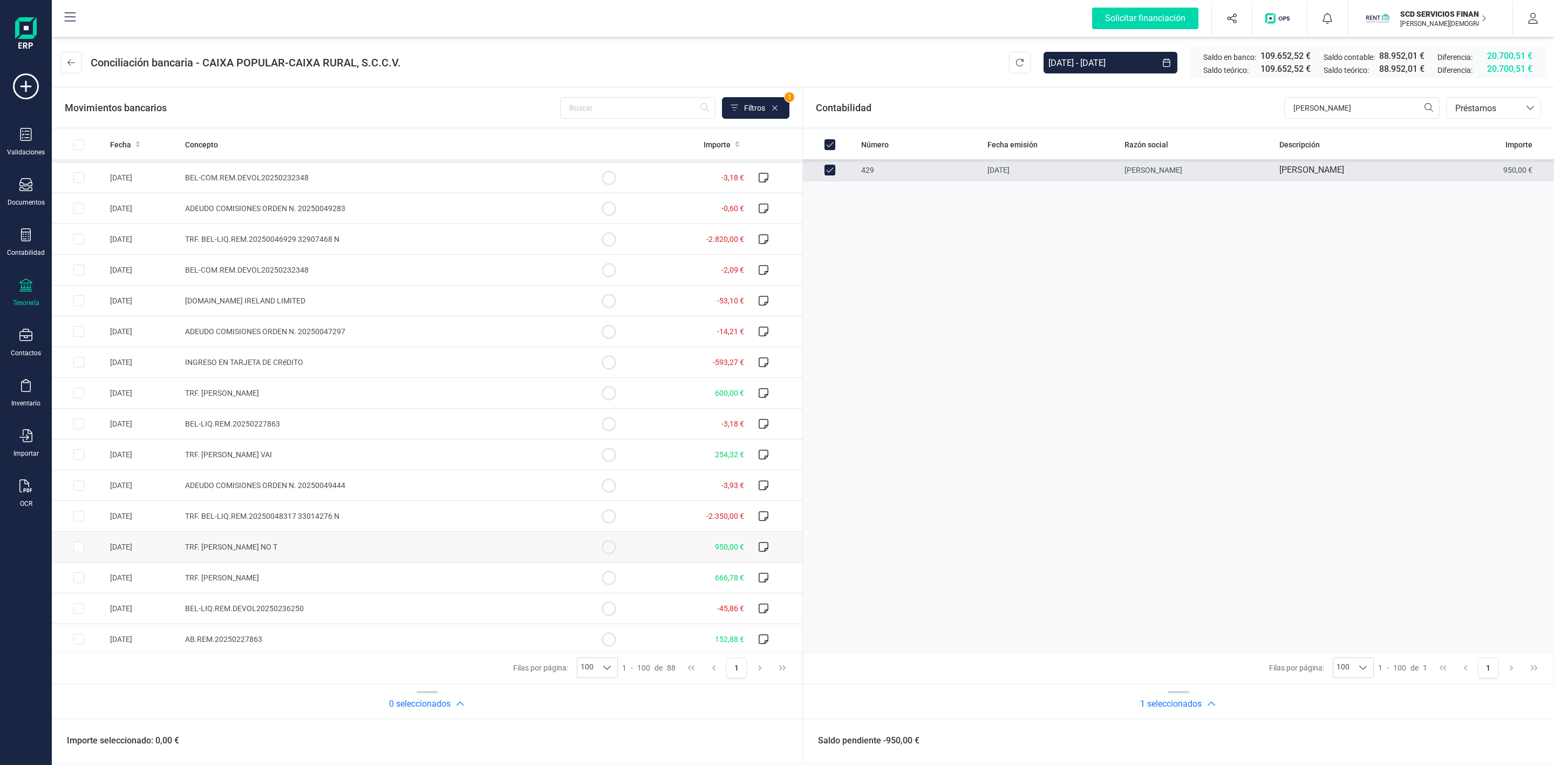
checkbox input "true"
click at [1500, 742] on button "Conciliar" at bounding box center [1498, 741] width 51 height 22
checkbox input "false"
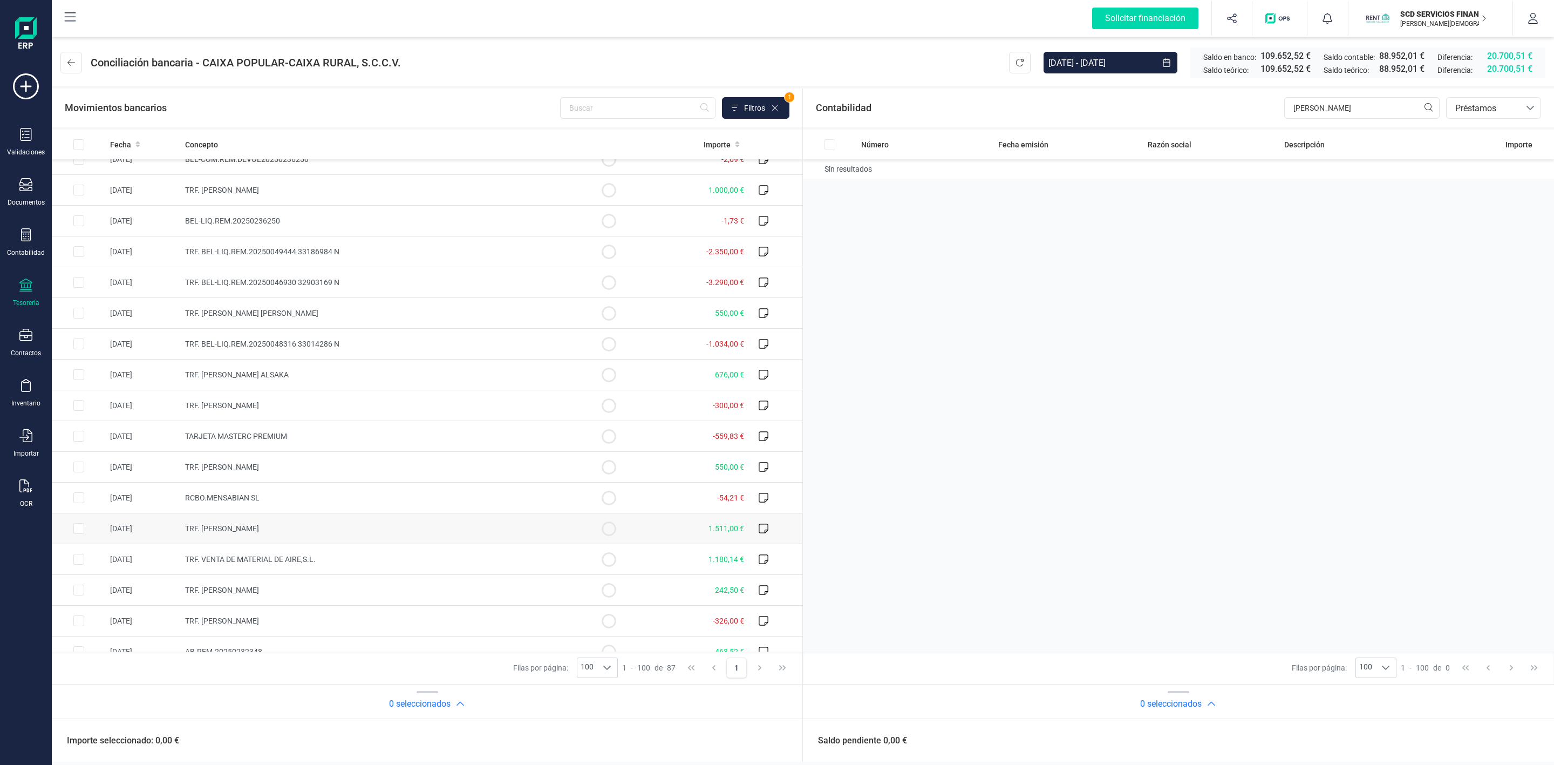
scroll to position [810, 0]
drag, startPoint x: 1355, startPoint y: 112, endPoint x: 1255, endPoint y: 108, distance: 99.9
click at [1255, 108] on div "Contabilidad [PERSON_NAME] bancos.conciliacion.modal.headerLoan bancos.concilia…" at bounding box center [1178, 108] width 751 height 39
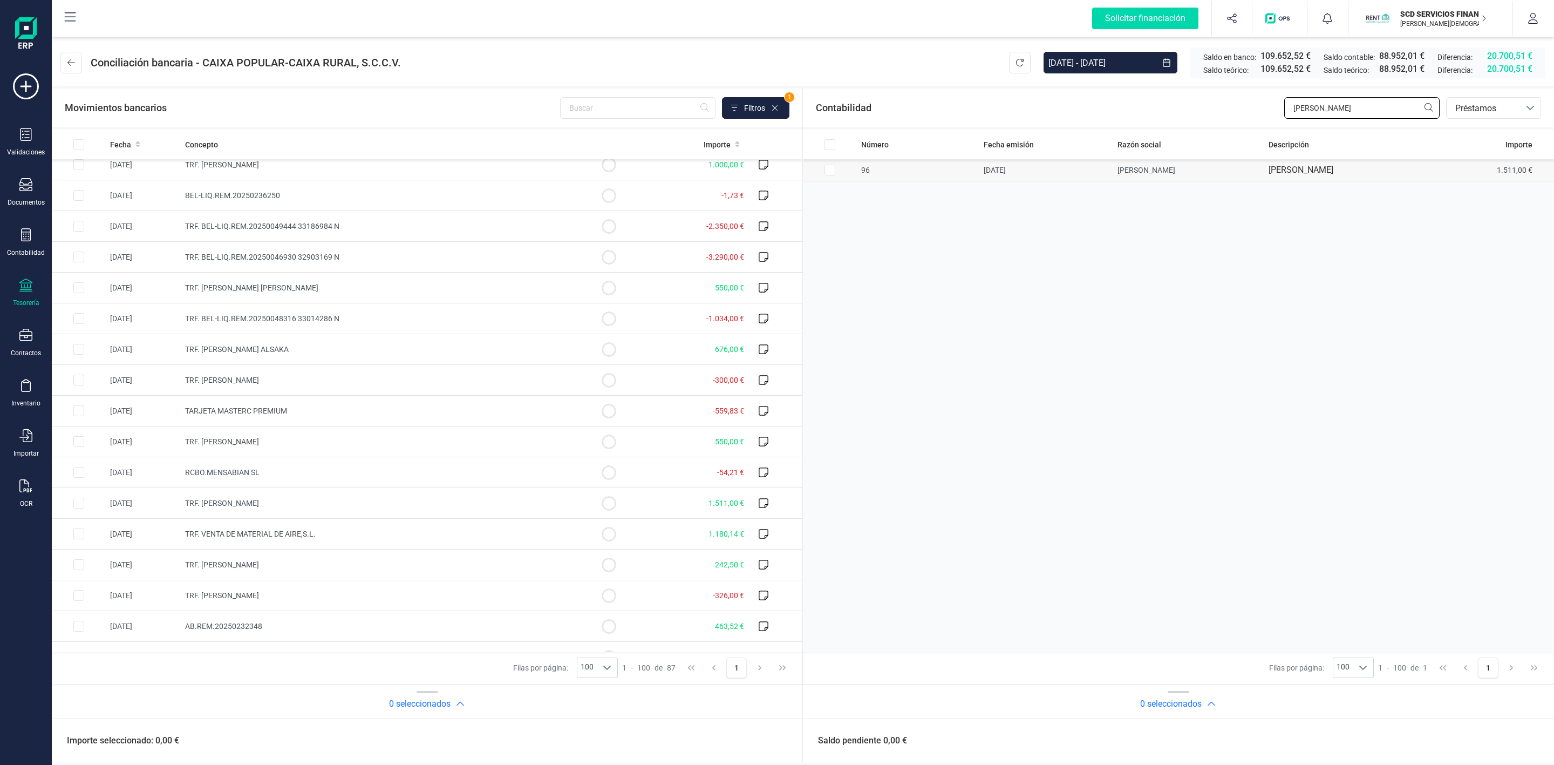
type input "[PERSON_NAME]"
click at [834, 170] on input "Row Selected c8af985f-031e-4043-9b54-ab730f065b56" at bounding box center [830, 170] width 11 height 11
checkbox input "true"
click at [78, 508] on input "Row Selected 3235fd0a-15cb-4884-bfa1-77346f45de42" at bounding box center [78, 503] width 11 height 11
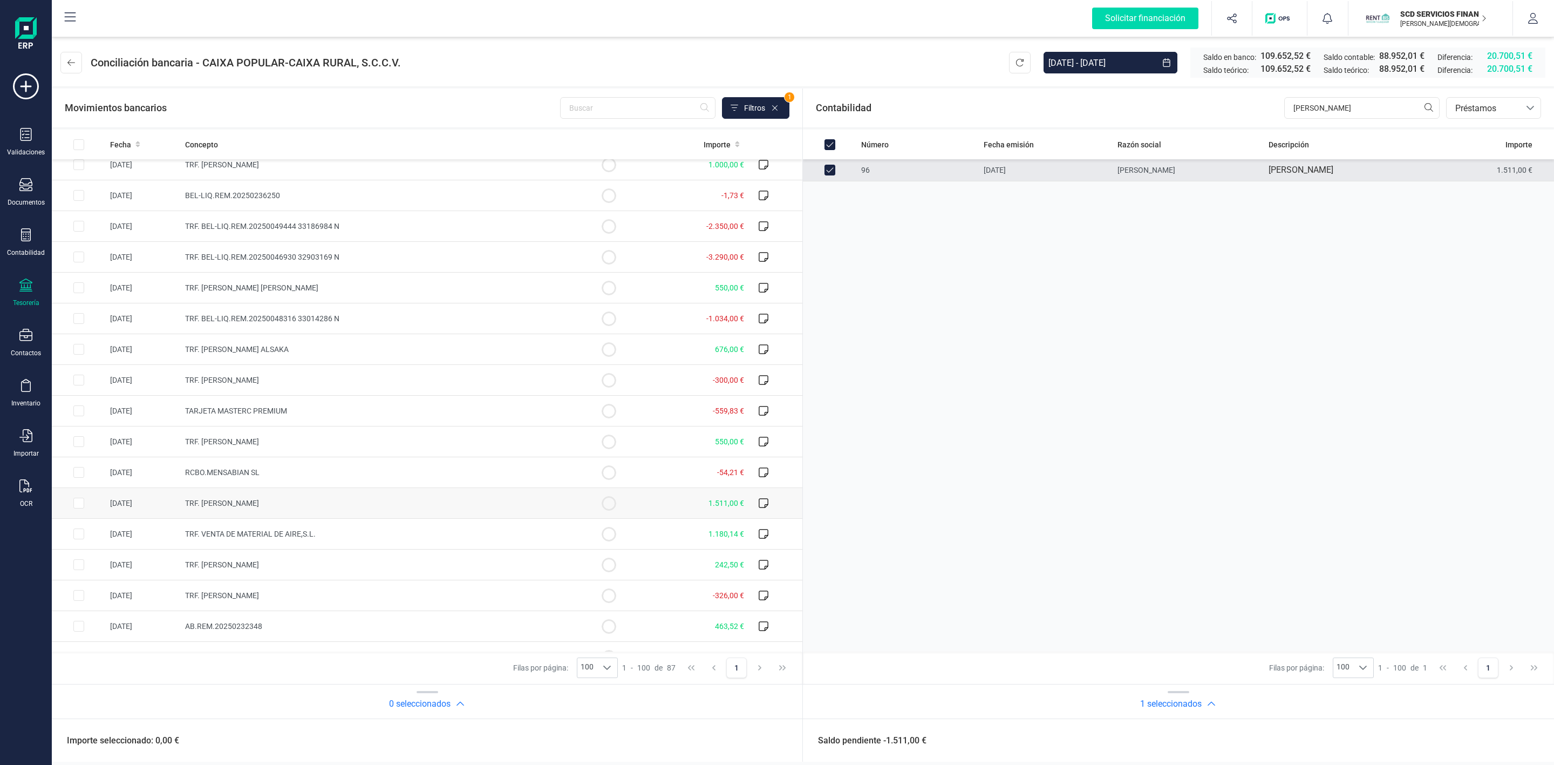
checkbox input "true"
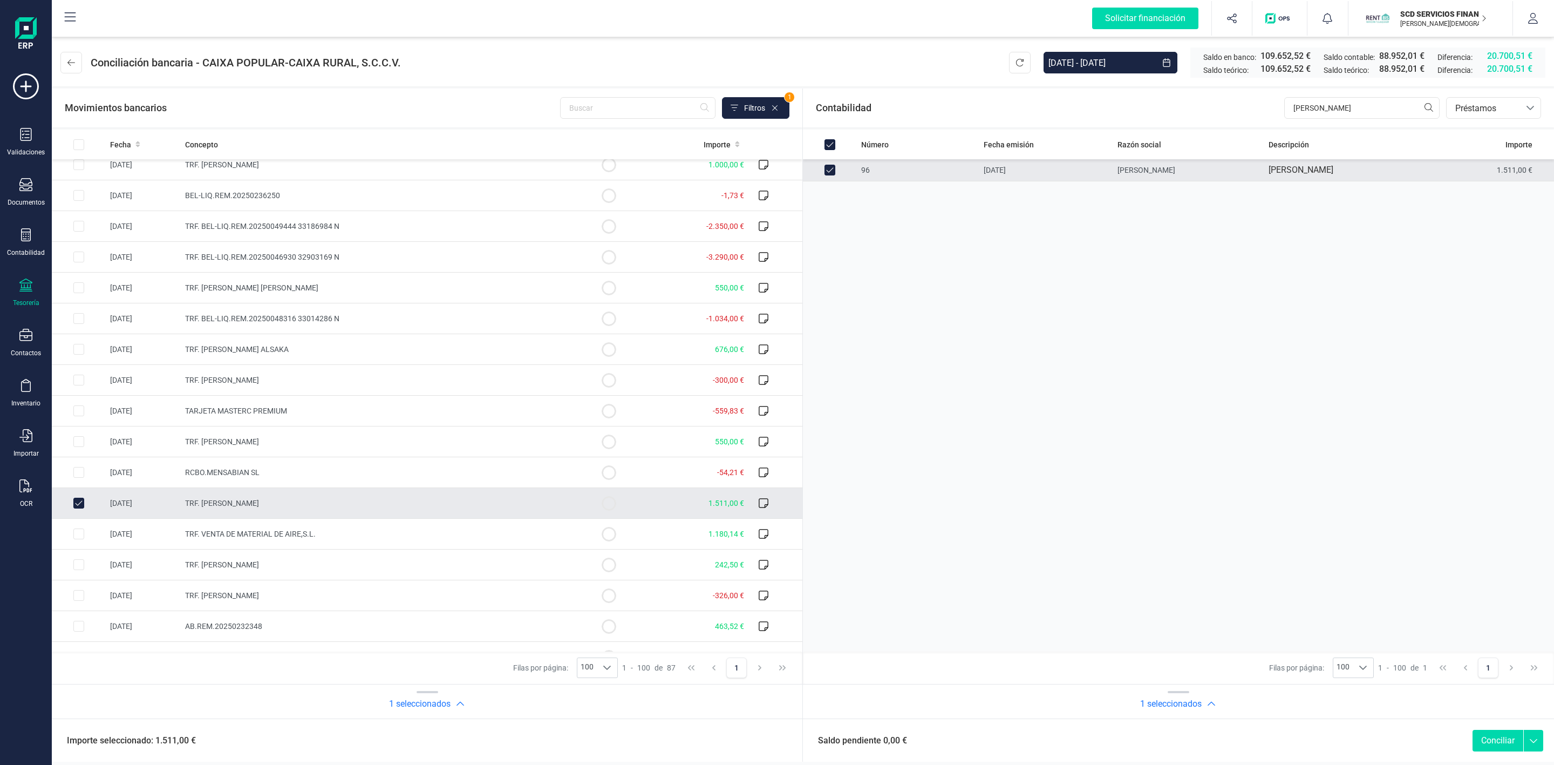
click at [1498, 743] on button "Conciliar" at bounding box center [1498, 741] width 51 height 22
checkbox input "false"
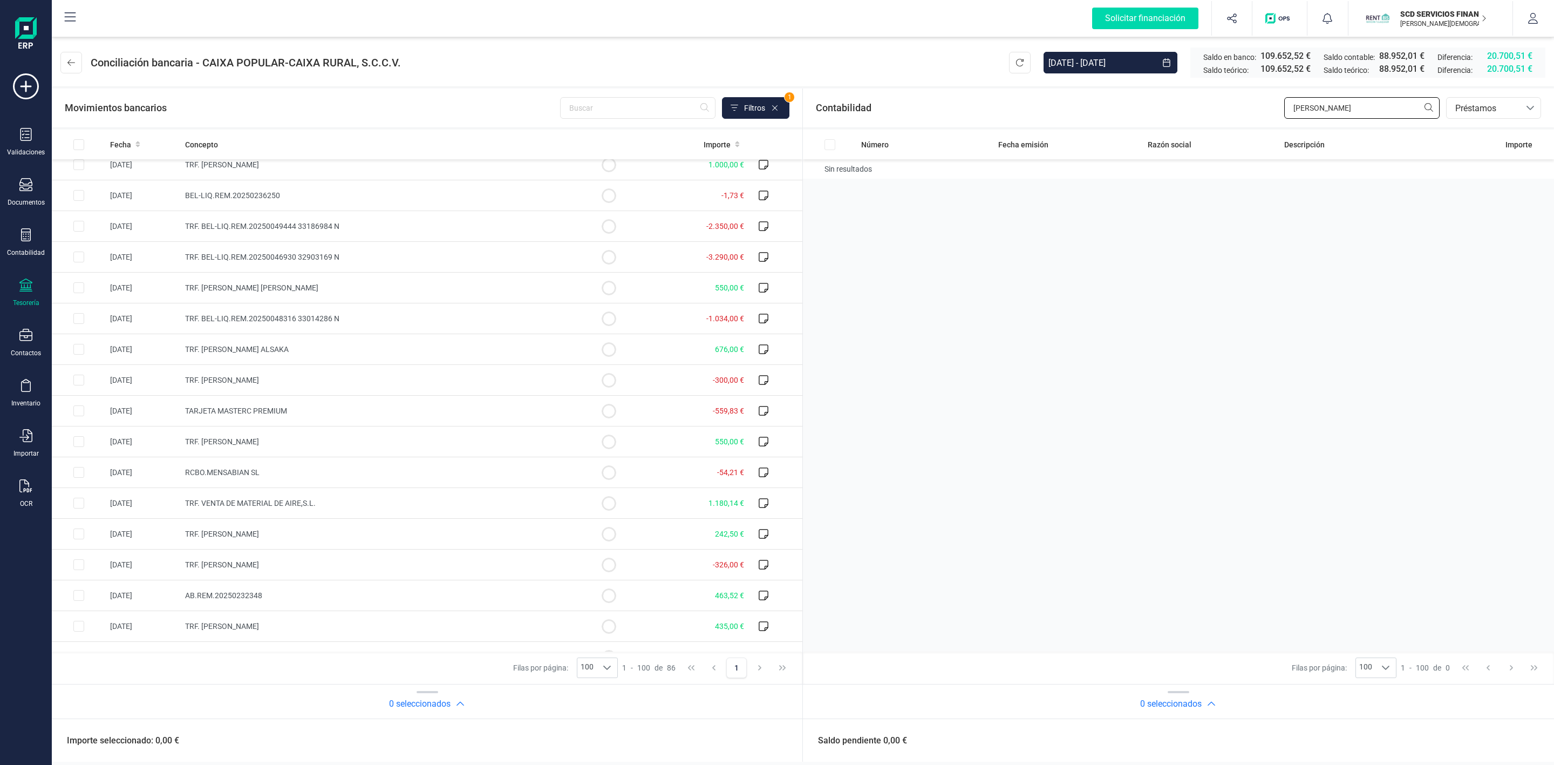
drag, startPoint x: 1337, startPoint y: 110, endPoint x: 1225, endPoint y: 115, distance: 112.9
click at [1225, 115] on div "Contabilidad [PERSON_NAME] bancos.conciliacion.modal.headerLoan bancos.concilia…" at bounding box center [1178, 108] width 751 height 39
type input "venta"
click at [831, 171] on input "Row Selected ed8bfdda-c8ad-4c7b-b13a-fffab3700fcd" at bounding box center [830, 170] width 11 height 11
checkbox input "true"
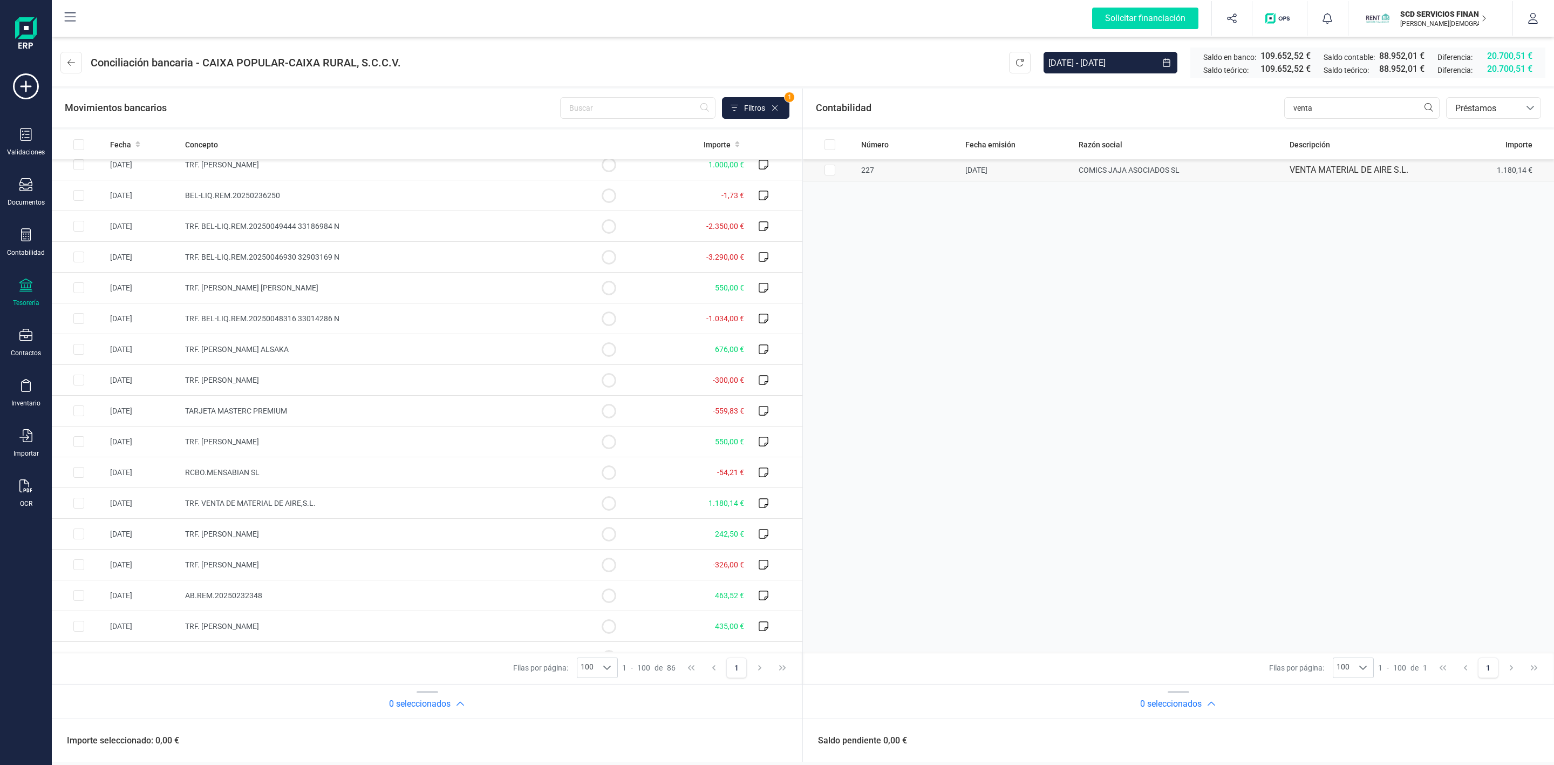
checkbox input "true"
click at [79, 508] on input "Row Selected 202e85ea-7824-4c67-83b2-7a3f27bf9dee" at bounding box center [78, 503] width 11 height 11
checkbox input "true"
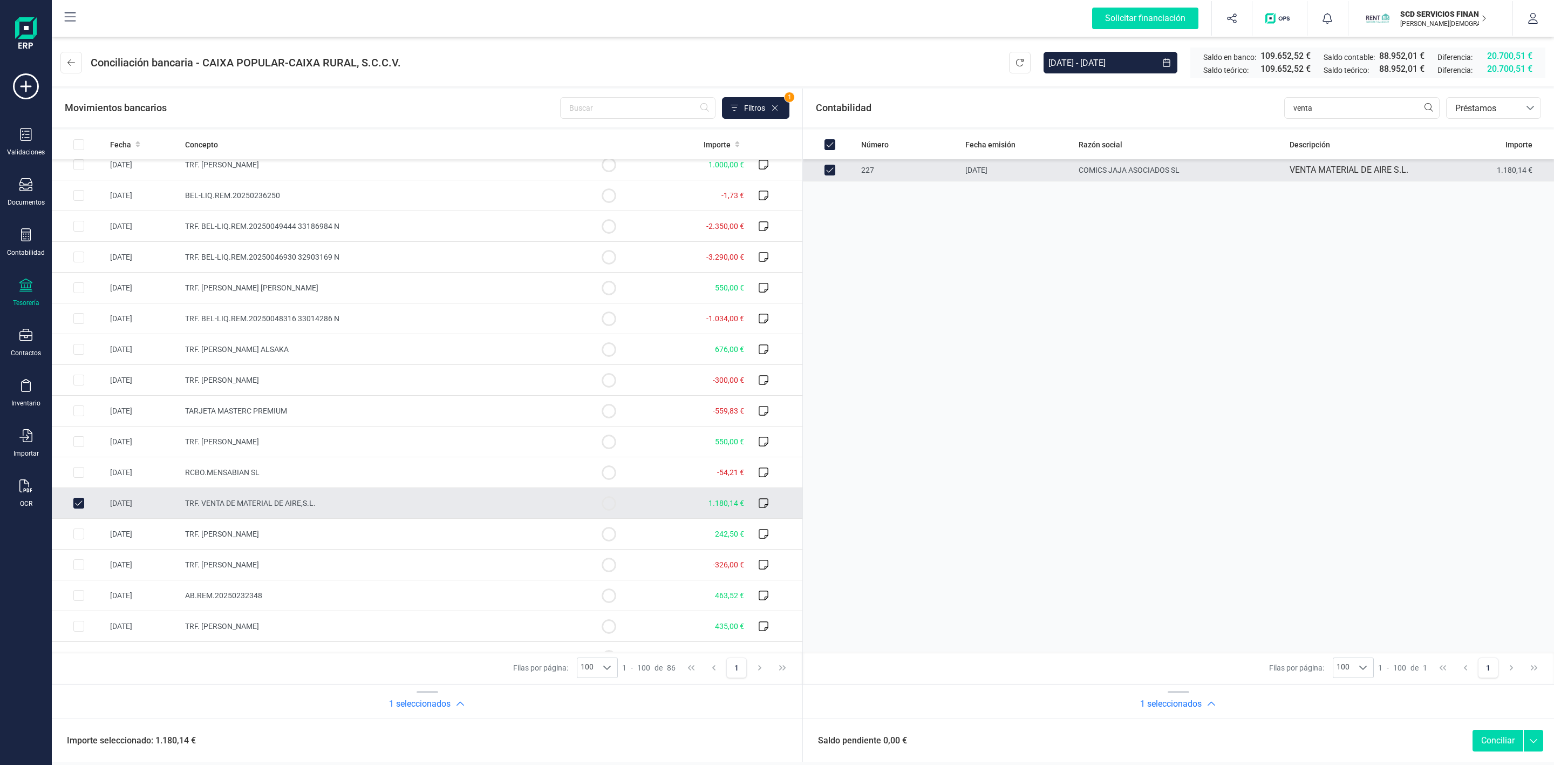
click at [1502, 739] on button "Conciliar" at bounding box center [1498, 741] width 51 height 22
checkbox input "false"
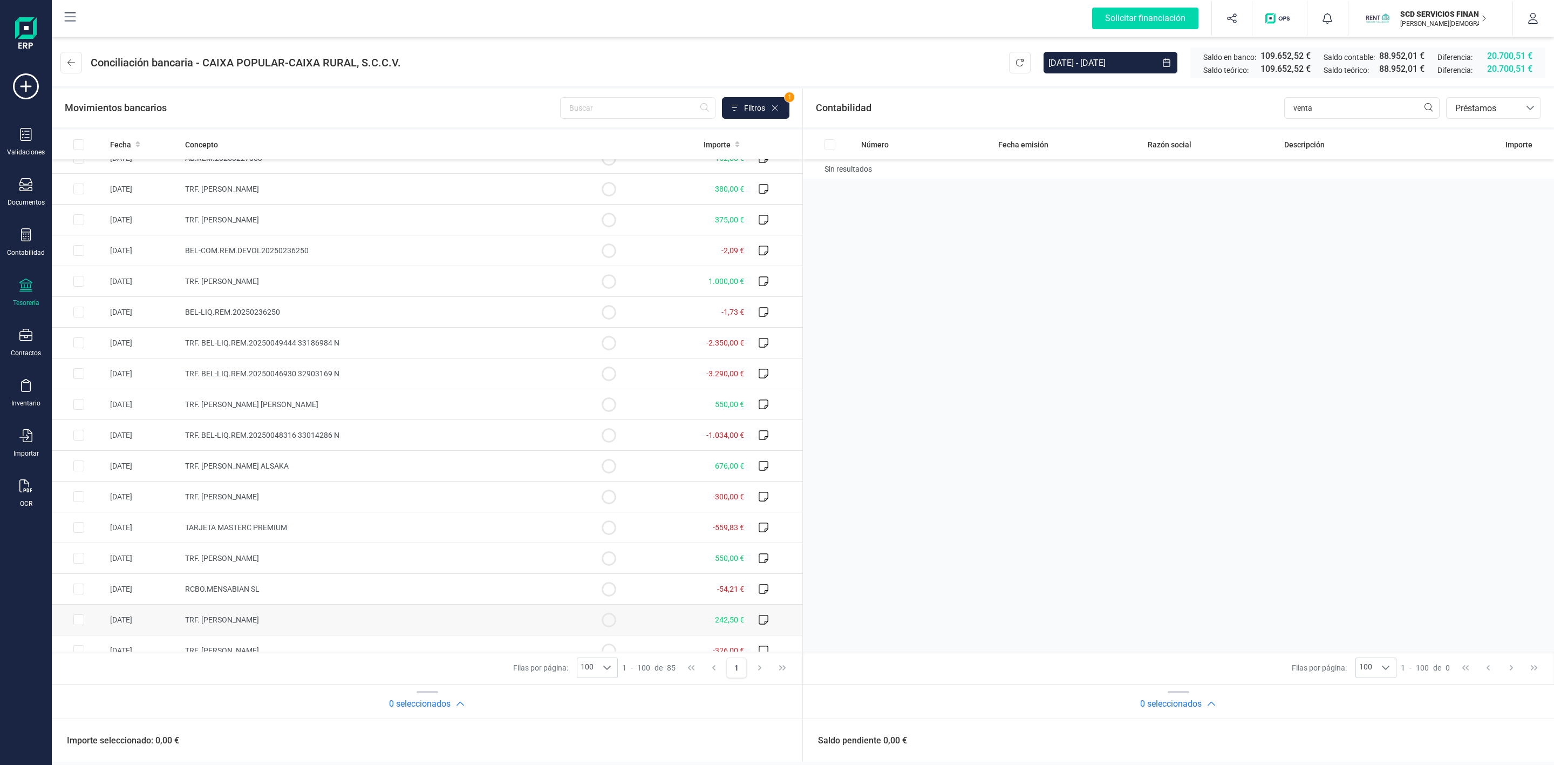
scroll to position [648, 0]
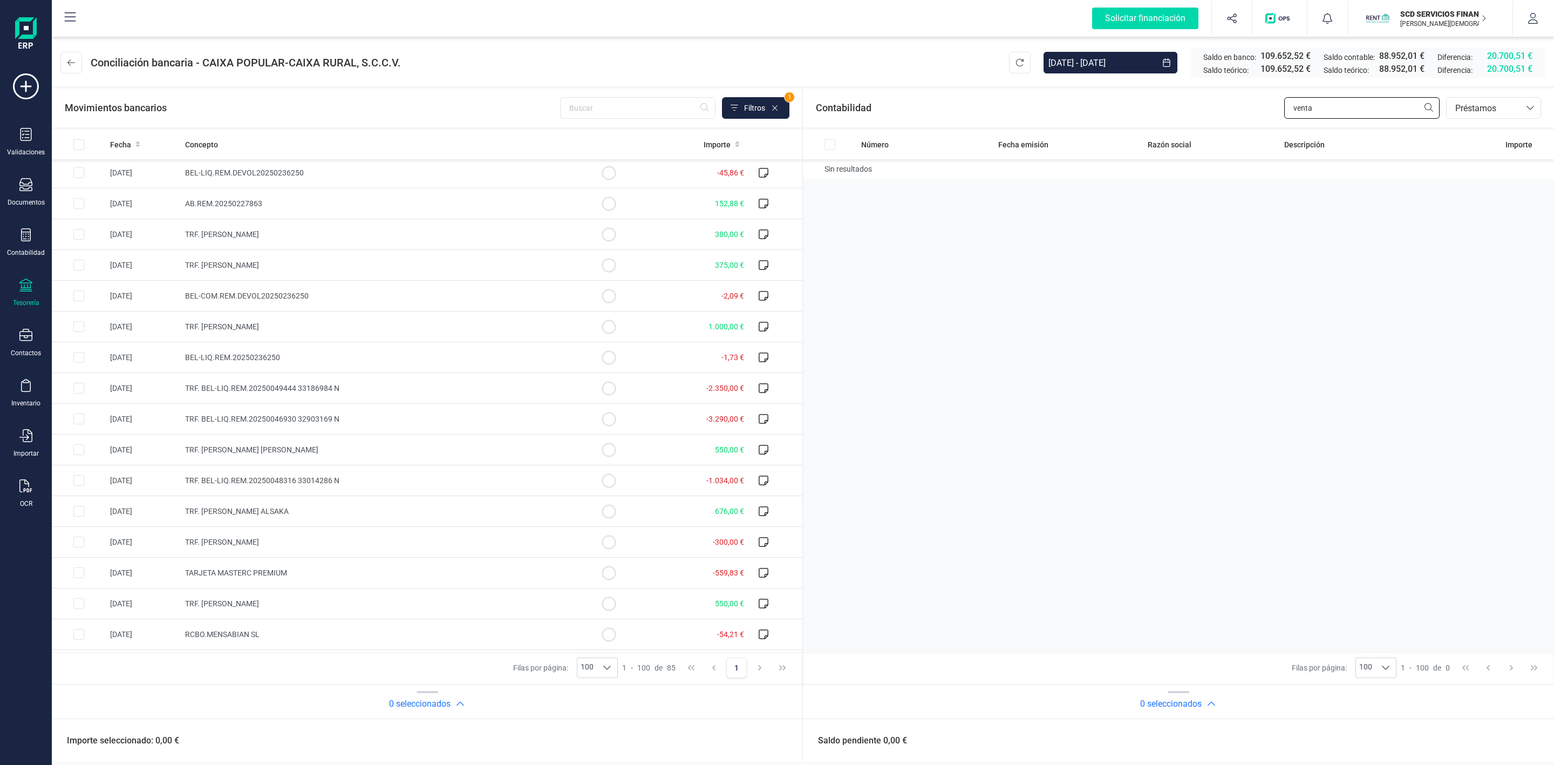
drag, startPoint x: 1323, startPoint y: 112, endPoint x: 1278, endPoint y: 107, distance: 46.1
click at [1278, 107] on div "Contabilidad venta bancos.conciliacion.modal.headerLoan bancos.conciliacion.mod…" at bounding box center [1178, 108] width 751 height 39
type input "[PERSON_NAME]"
click at [828, 175] on input "Row Selected f1c3107e-291e-4b6f-84d3-8bb6f842c742" at bounding box center [830, 170] width 11 height 11
checkbox input "true"
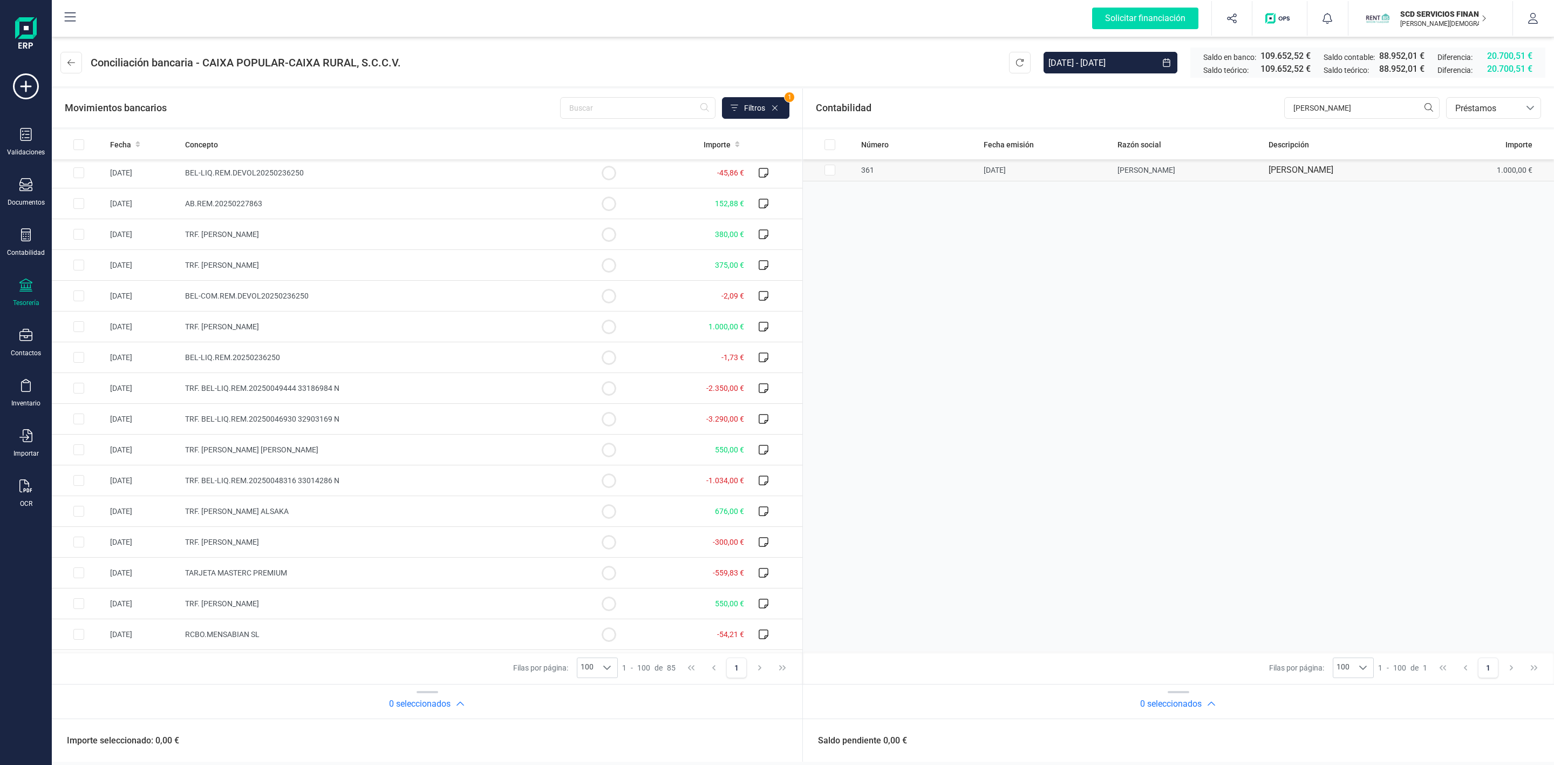
checkbox input "true"
click at [81, 332] on input "Row Selected 7354f5b7-e615-4e1e-990d-5ed2c156da7b" at bounding box center [78, 326] width 11 height 11
checkbox input "true"
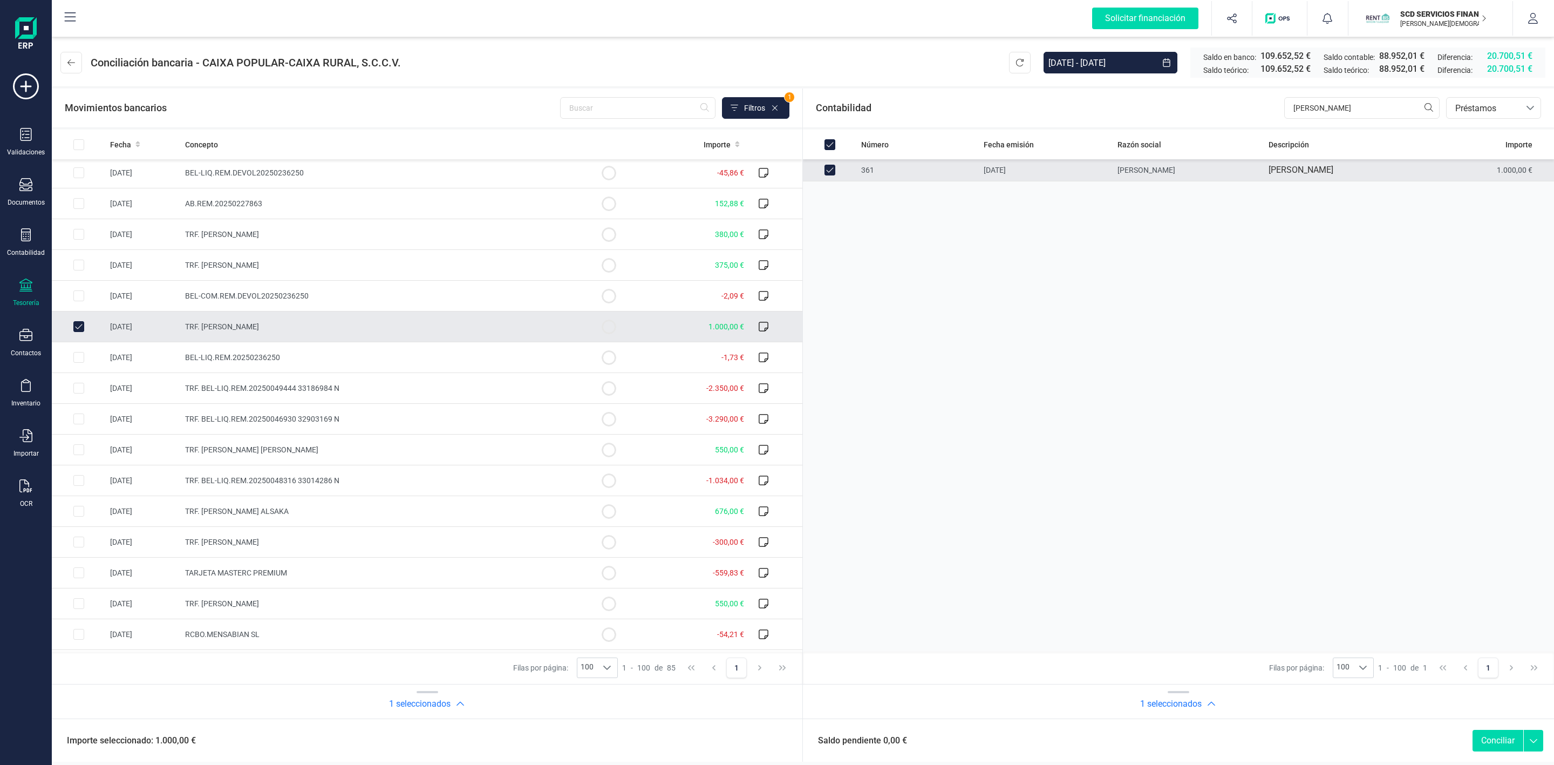
click at [1498, 742] on button "Conciliar" at bounding box center [1498, 741] width 51 height 22
checkbox input "false"
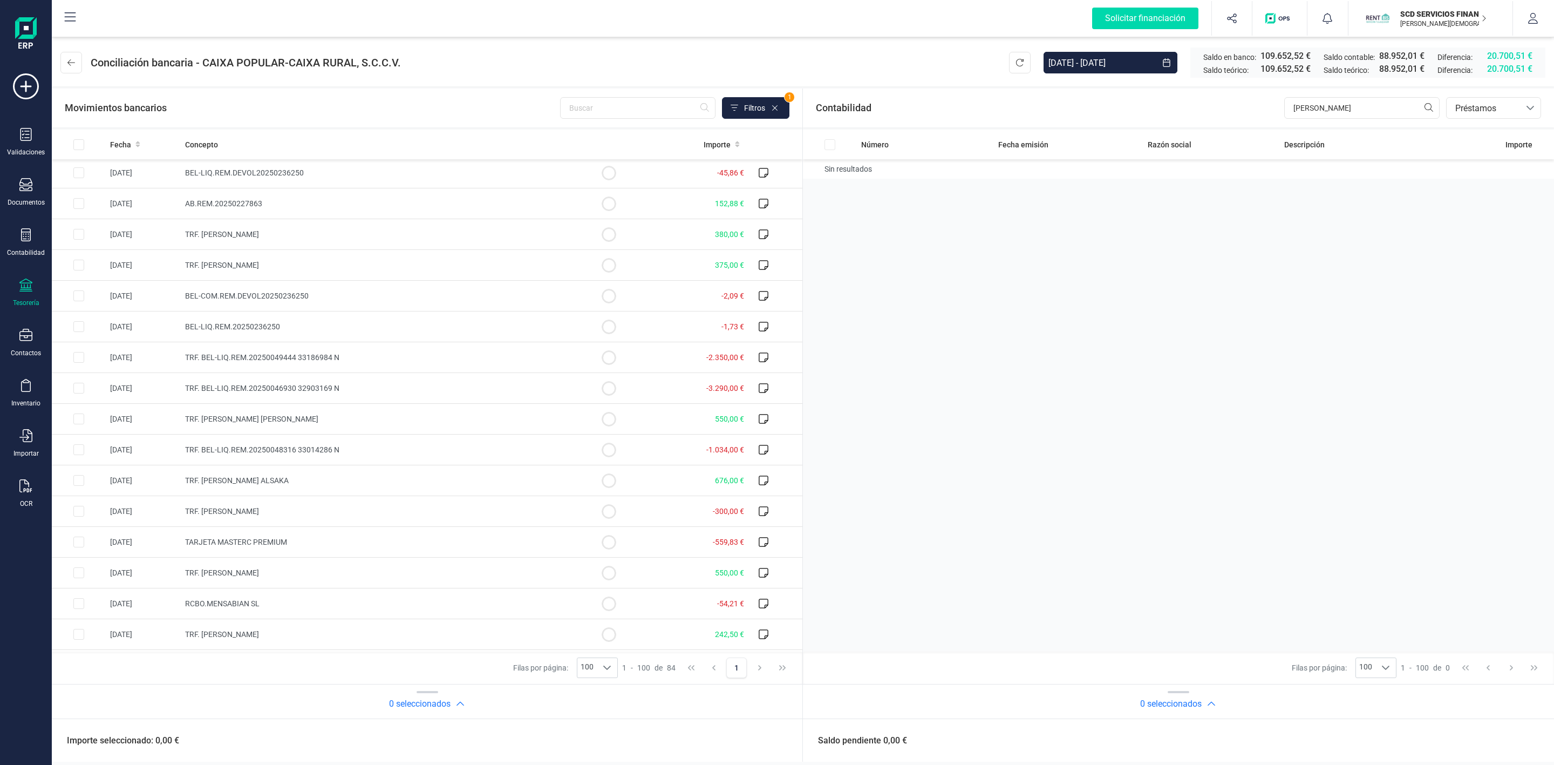
click at [760, 25] on div "Solicitar financiación Importaciones completadas 0 / 0 SCD SERVICIOS FINANCIERO…" at bounding box center [803, 18] width 1500 height 35
drag, startPoint x: 1393, startPoint y: 113, endPoint x: 1234, endPoint y: 91, distance: 160.8
click at [1234, 91] on div "Contabilidad [PERSON_NAME] bancos.conciliacion.modal.headerLoan bancos.concilia…" at bounding box center [1178, 108] width 751 height 39
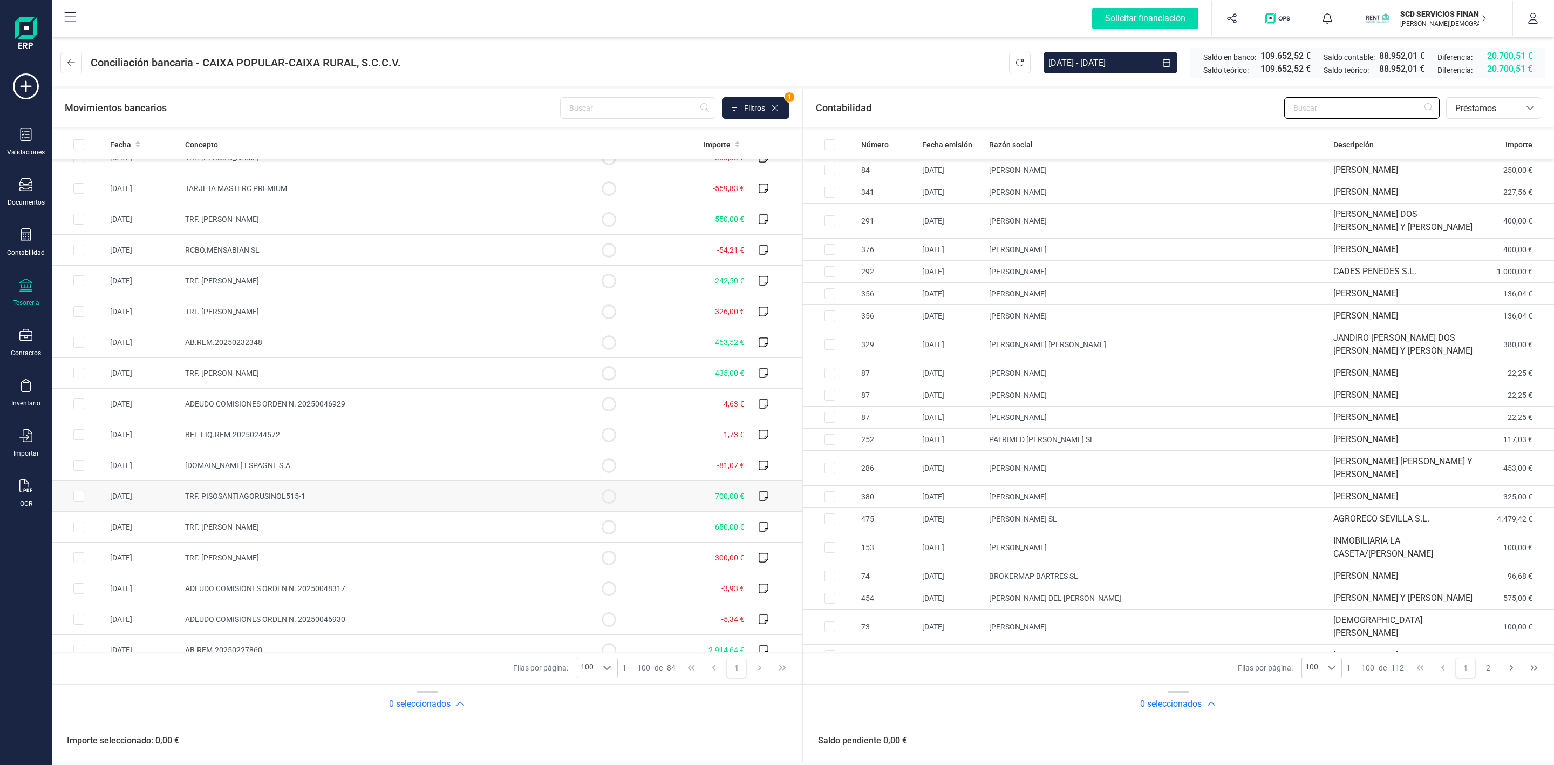
scroll to position [1052, 0]
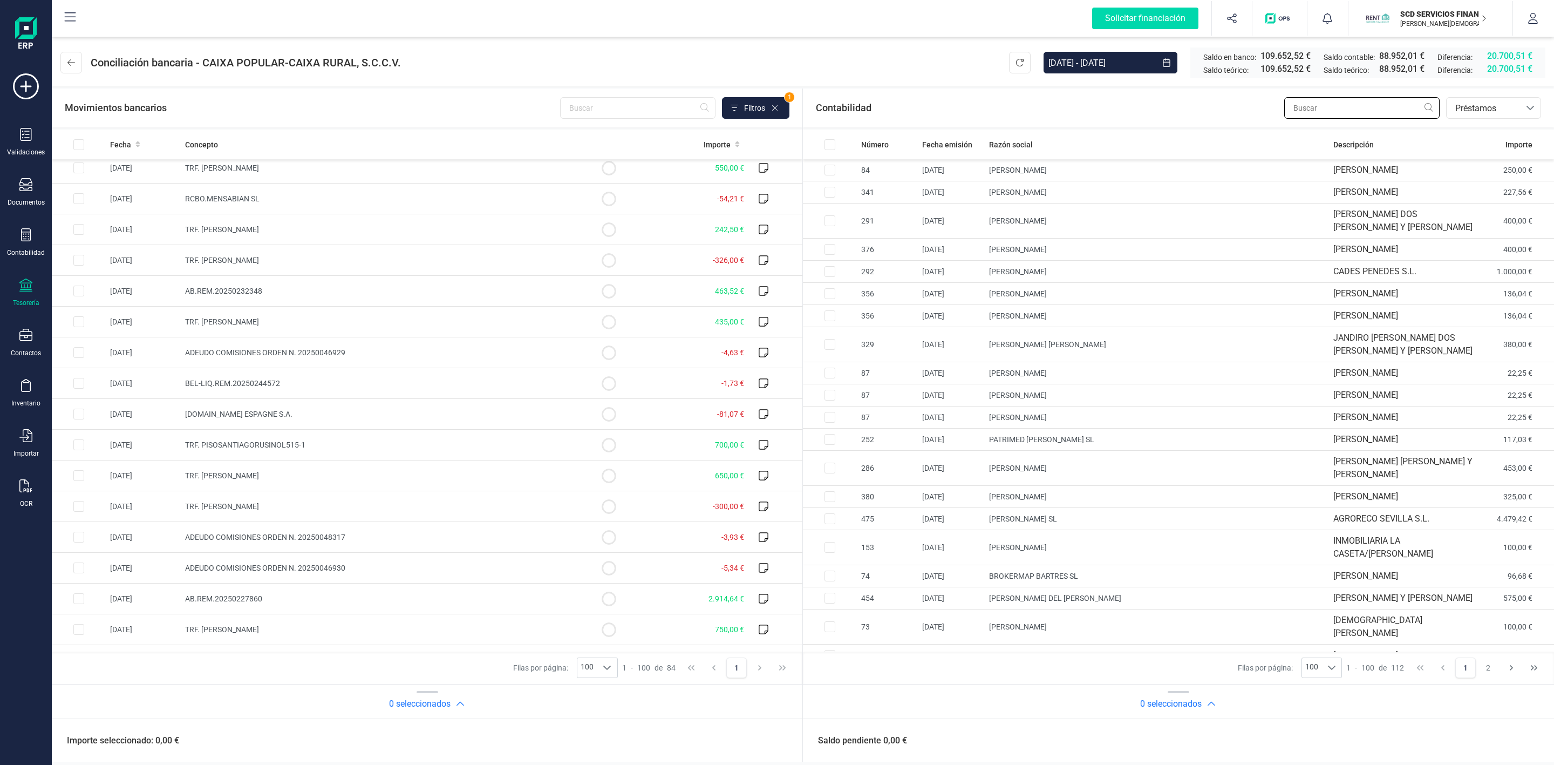
click at [1359, 112] on input "text" at bounding box center [1362, 108] width 155 height 22
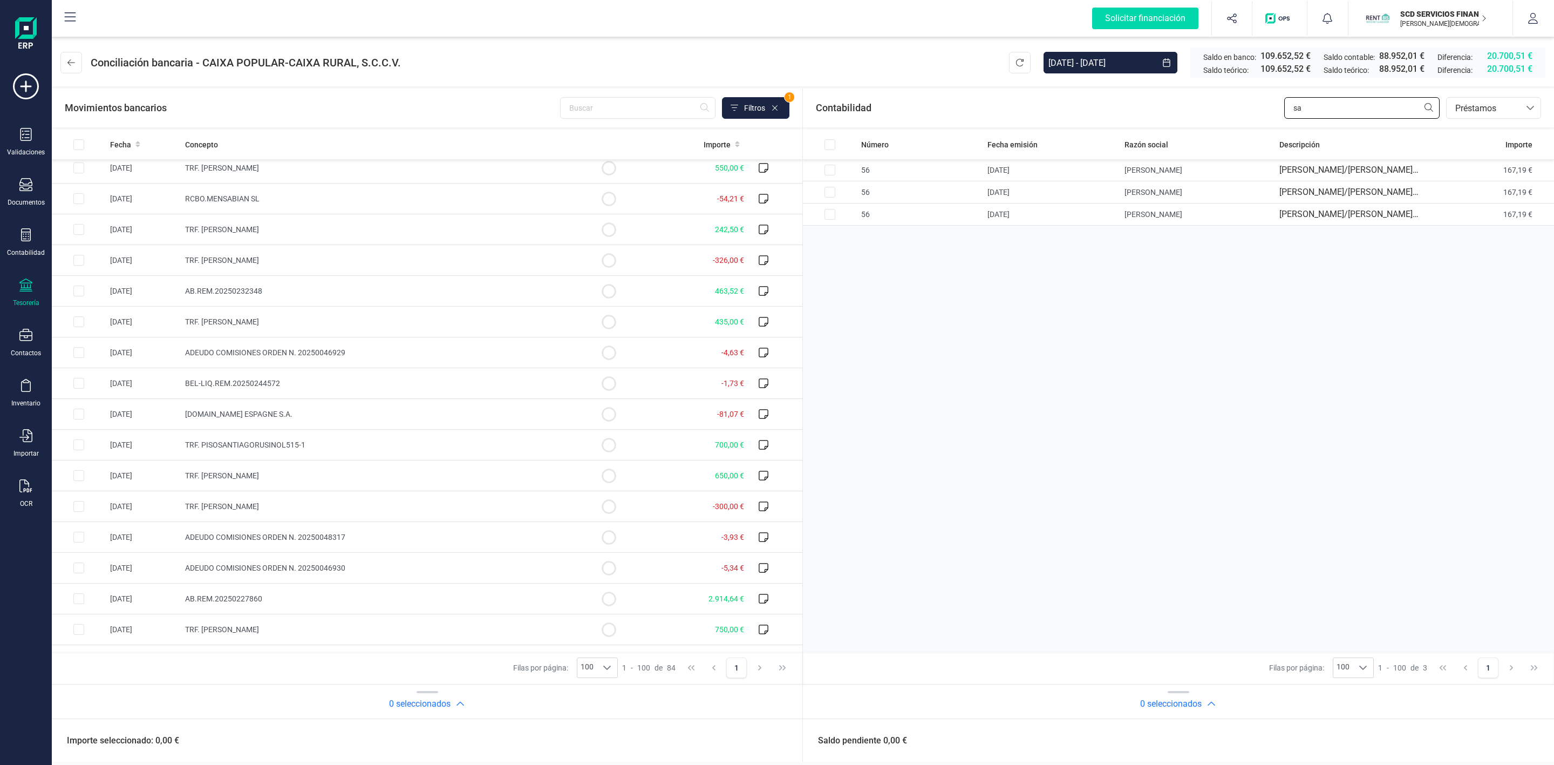
type input "s"
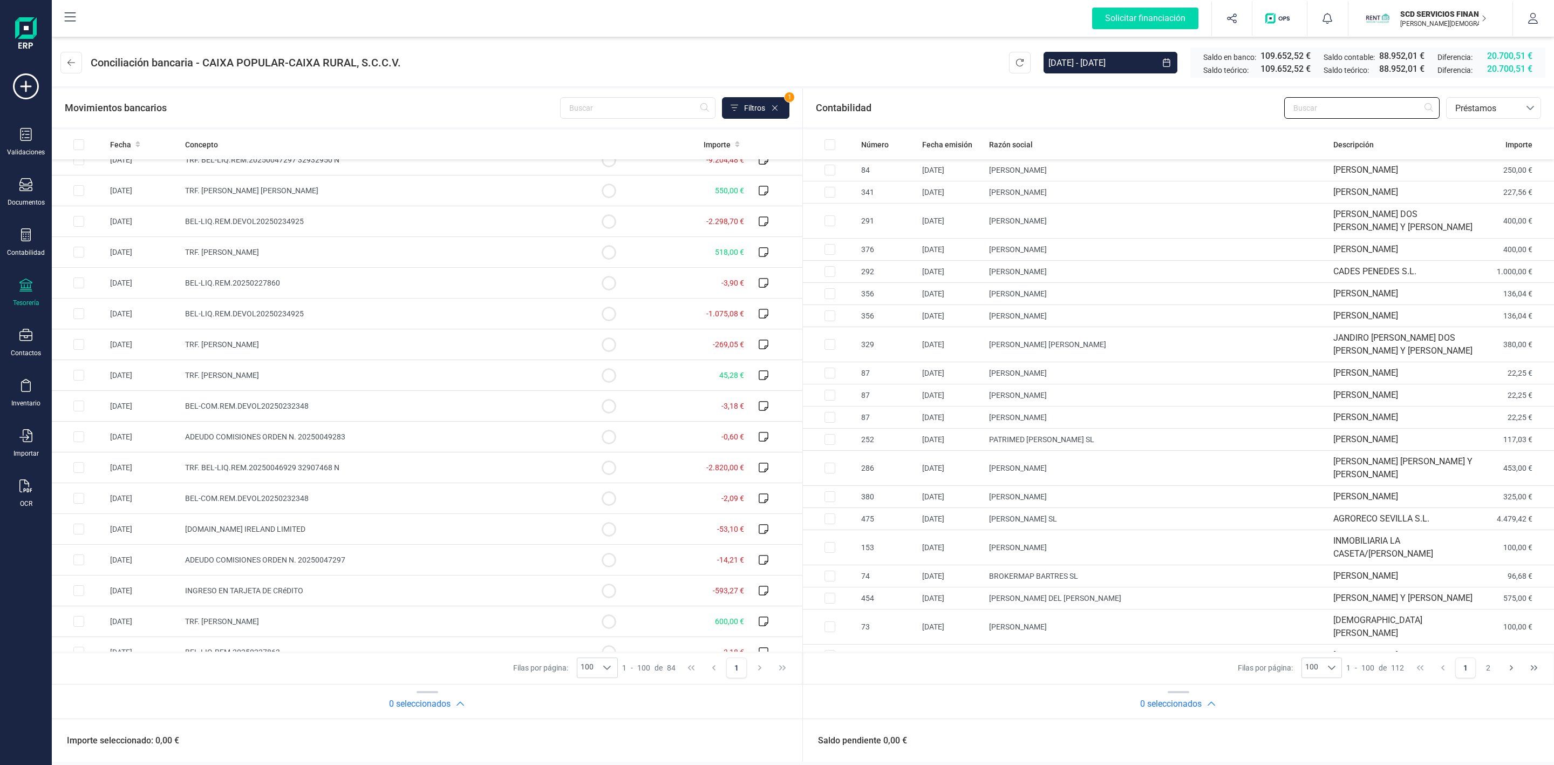
scroll to position [0, 0]
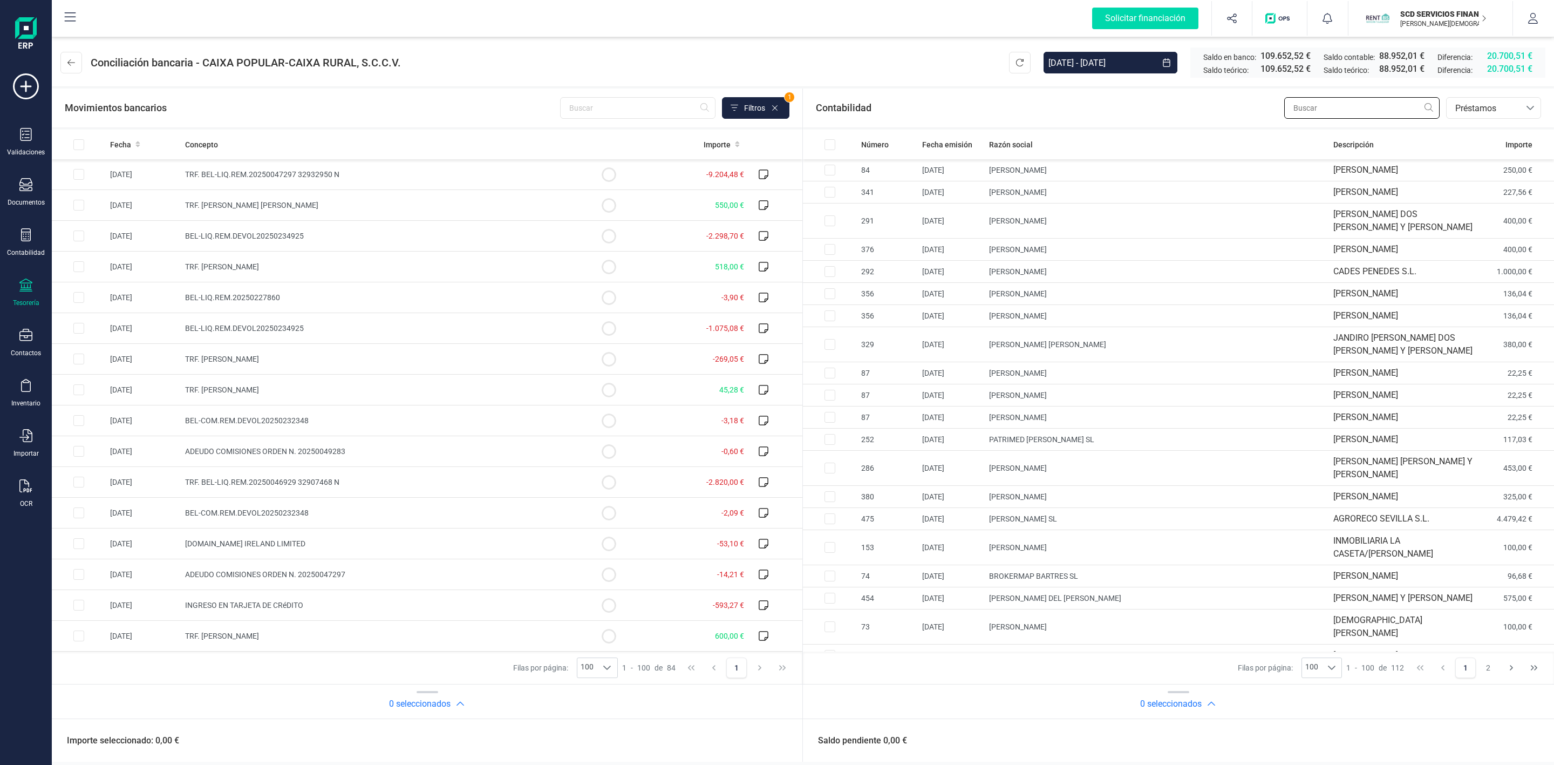
click at [1374, 109] on input "text" at bounding box center [1362, 108] width 155 height 22
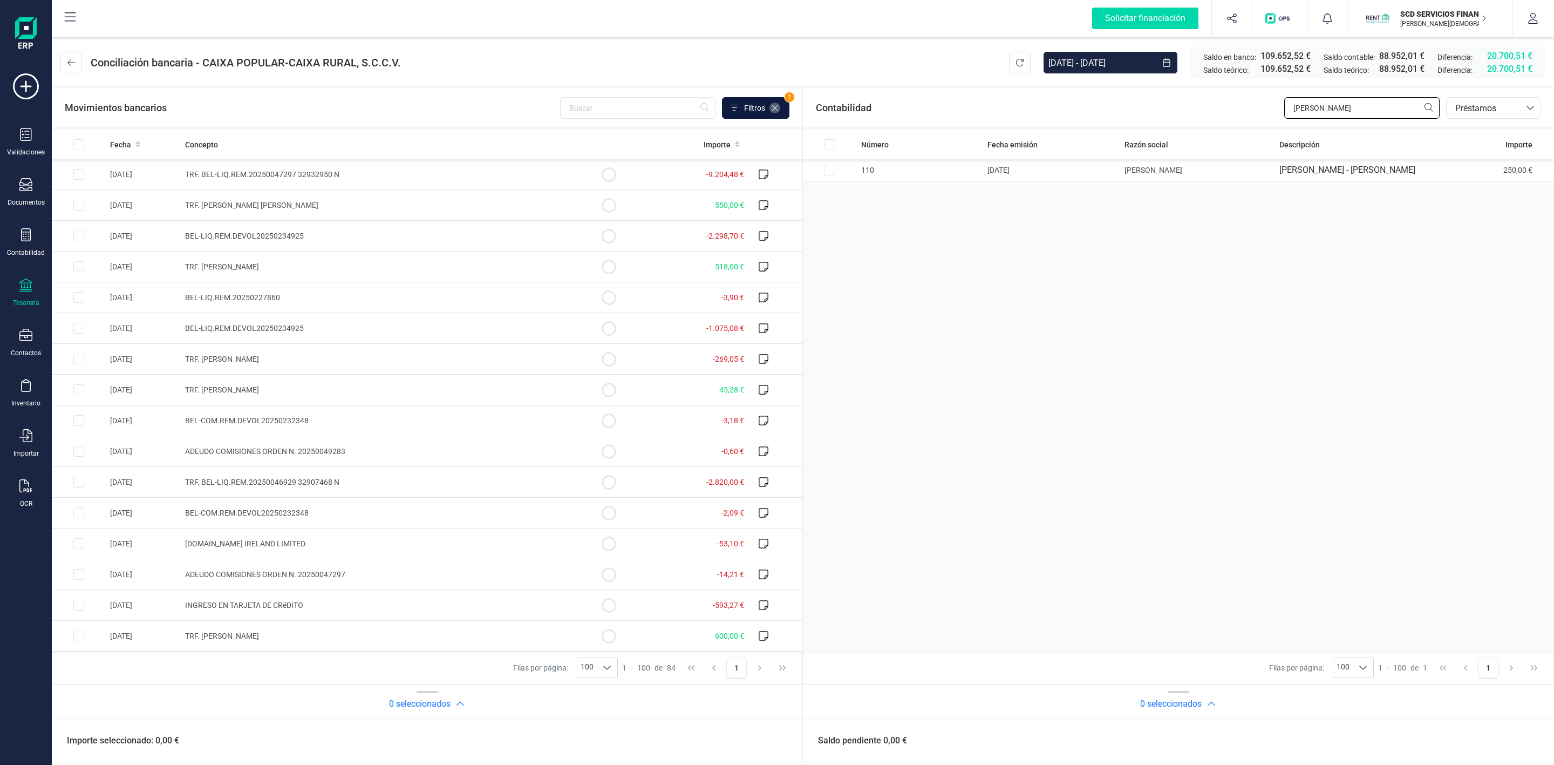
type input "[PERSON_NAME]"
click at [777, 108] on icon at bounding box center [775, 108] width 9 height 9
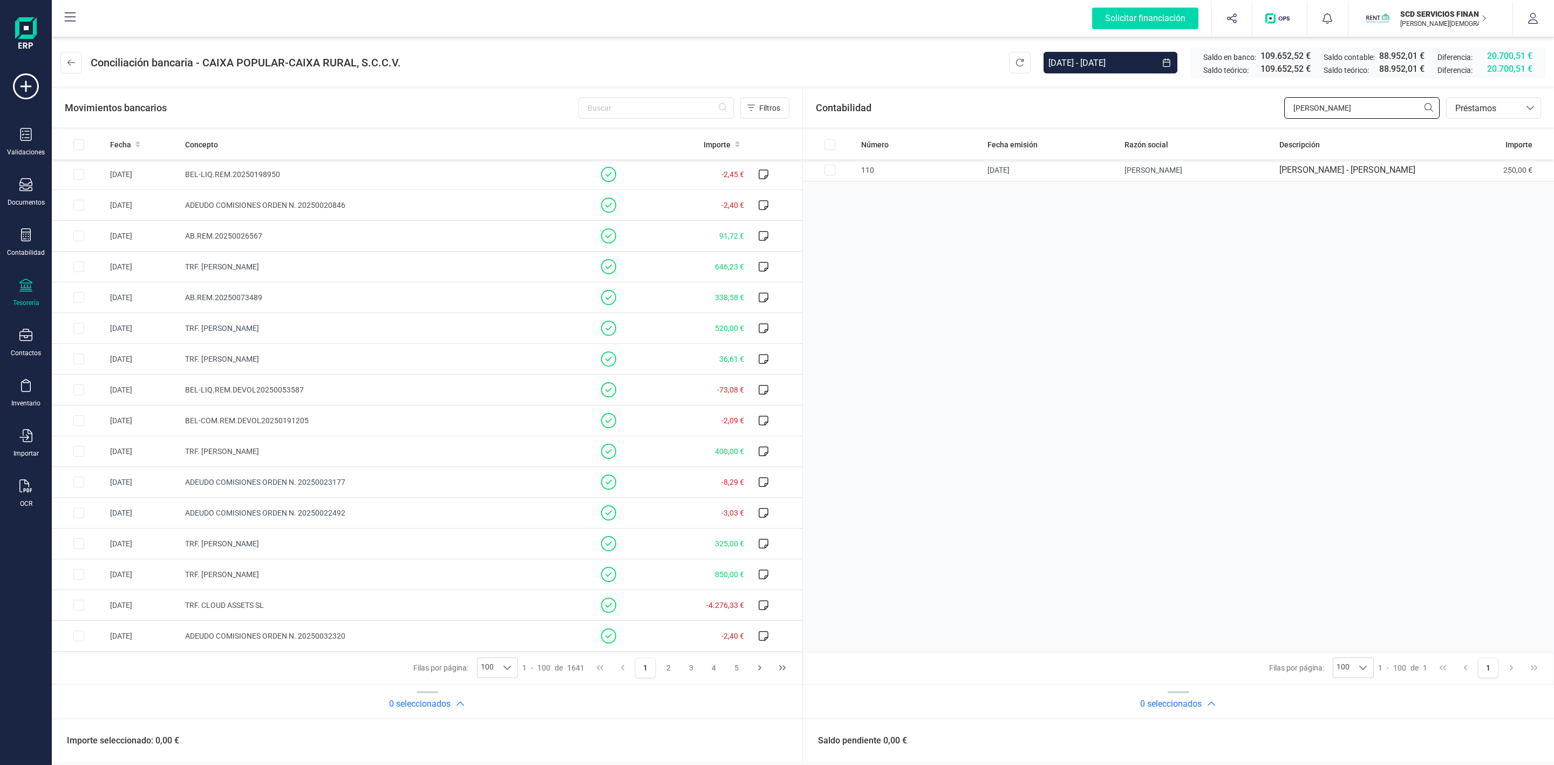
drag, startPoint x: 1325, startPoint y: 100, endPoint x: 1247, endPoint y: 99, distance: 78.3
click at [1247, 99] on div "Contabilidad [PERSON_NAME] bancos.conciliacion.modal.headerLoan bancos.concilia…" at bounding box center [1178, 108] width 751 height 39
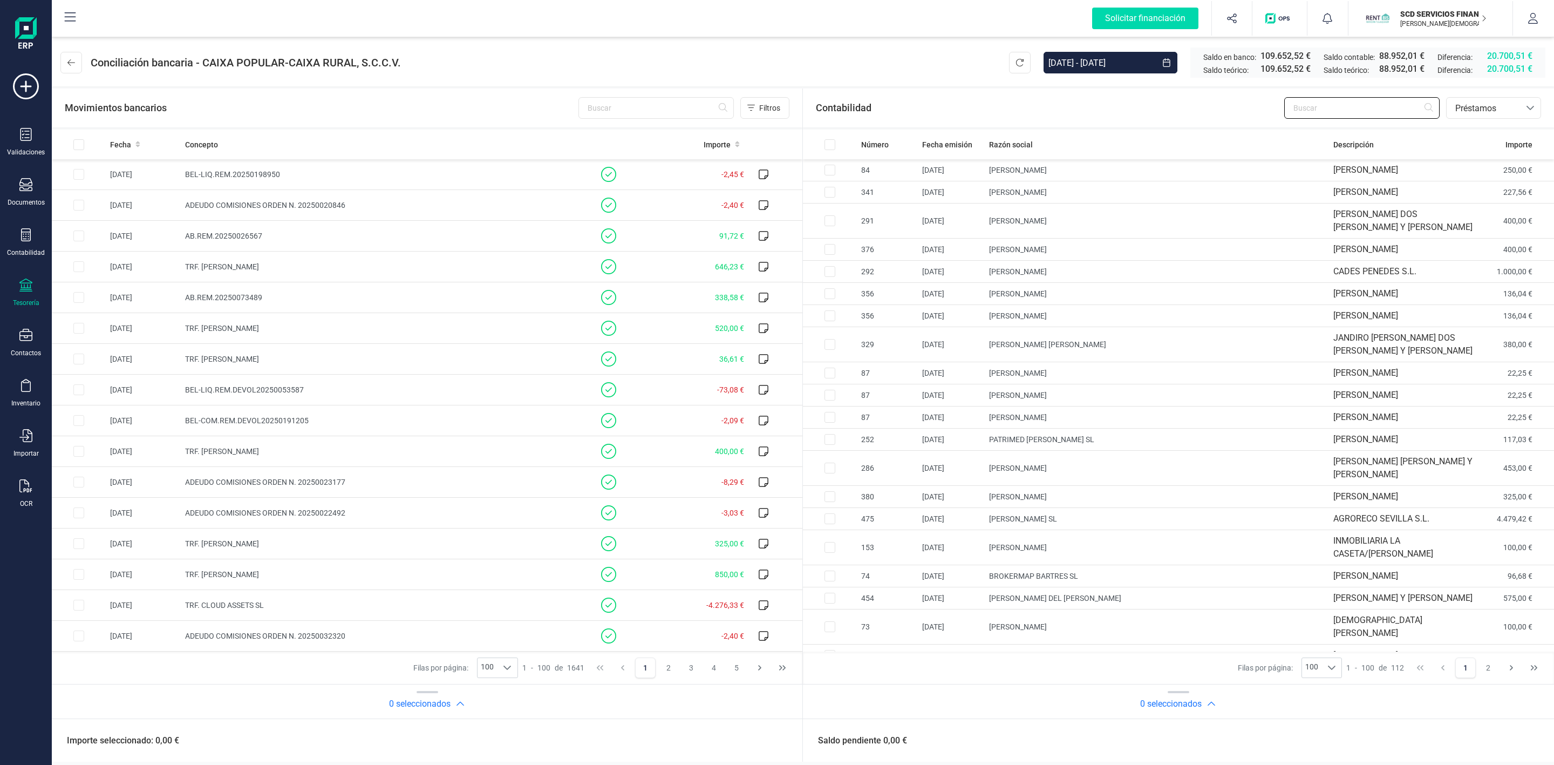
type input "e"
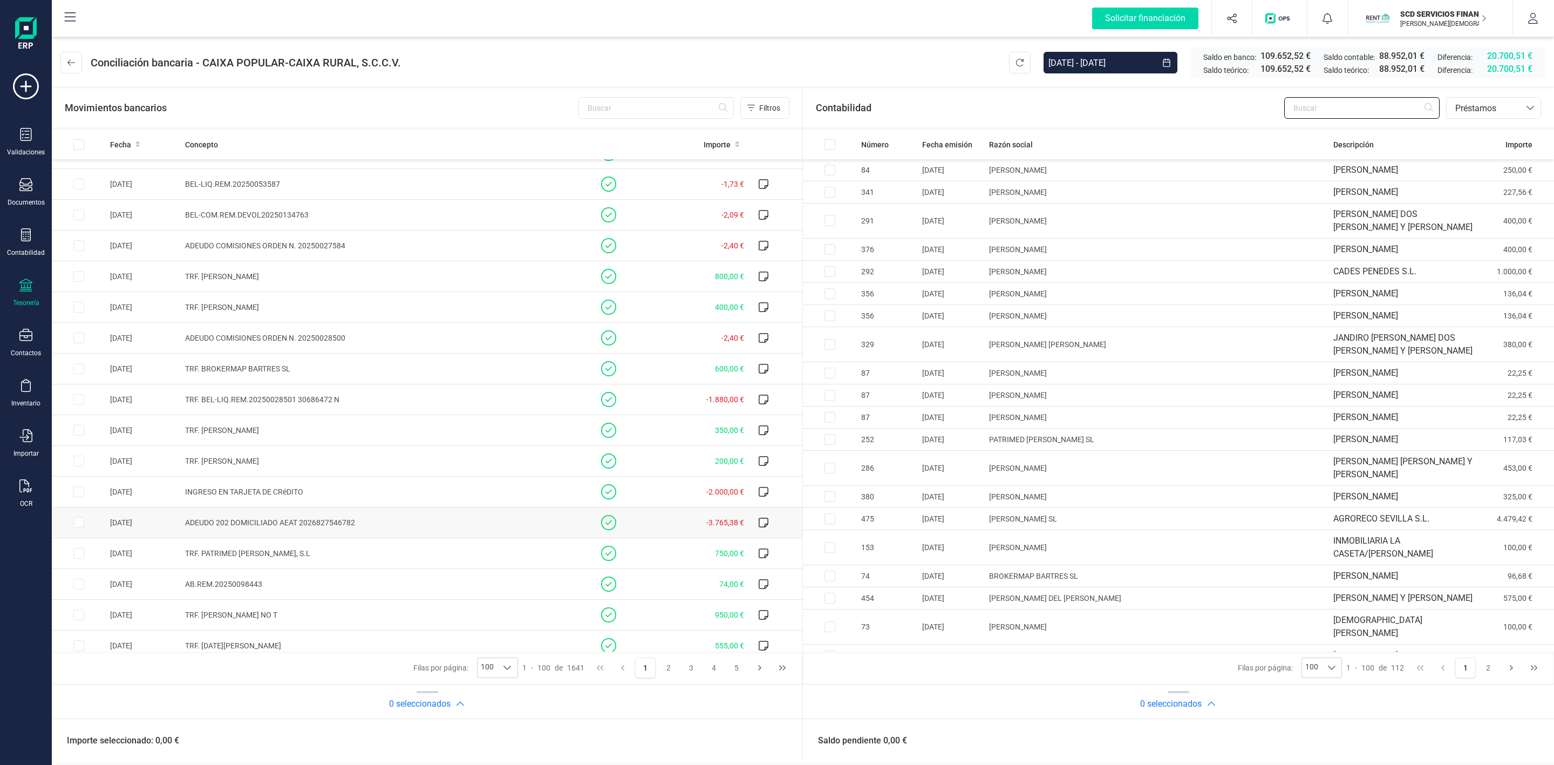
scroll to position [1781, 0]
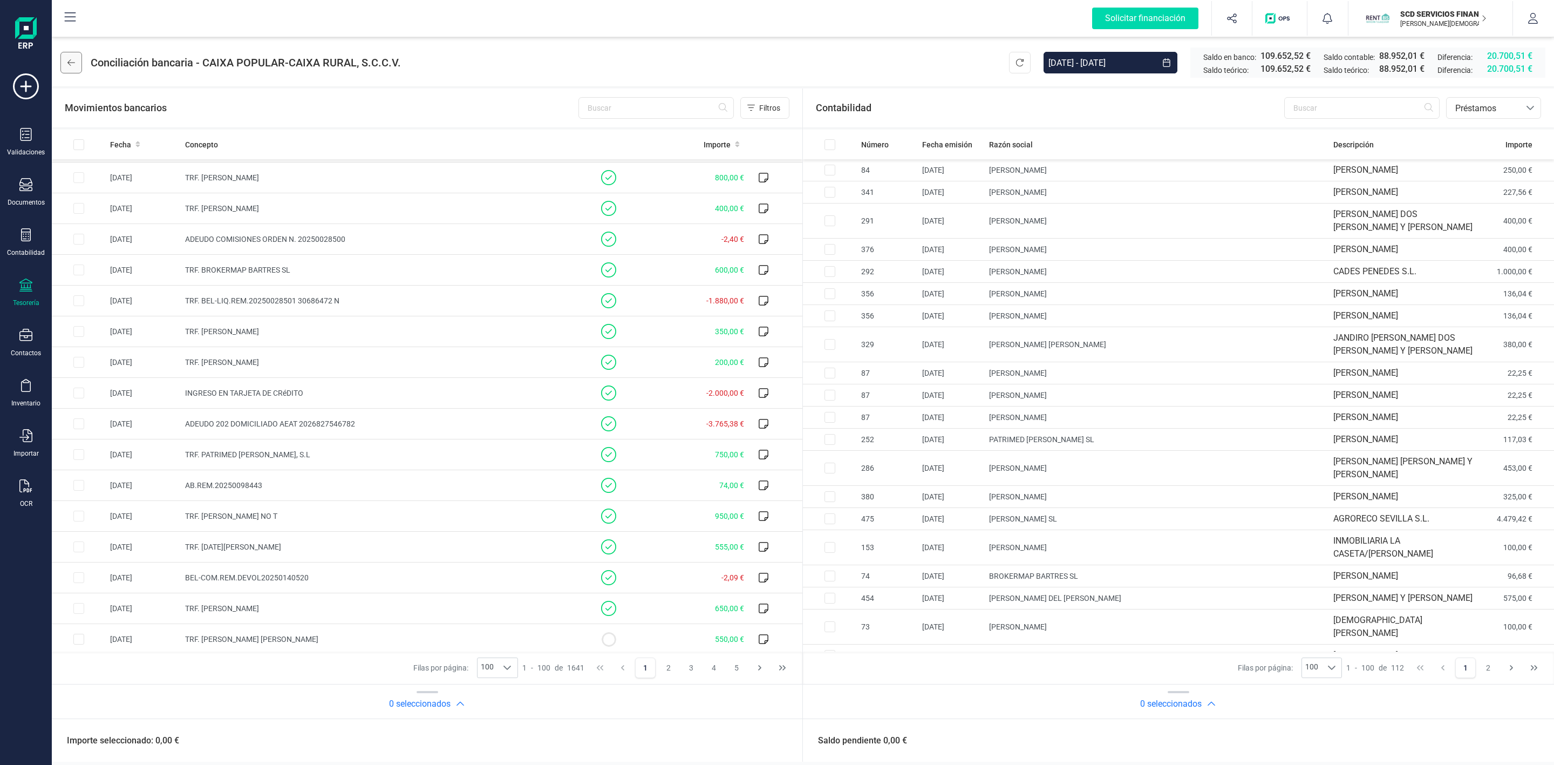
click at [72, 58] on icon at bounding box center [71, 62] width 8 height 9
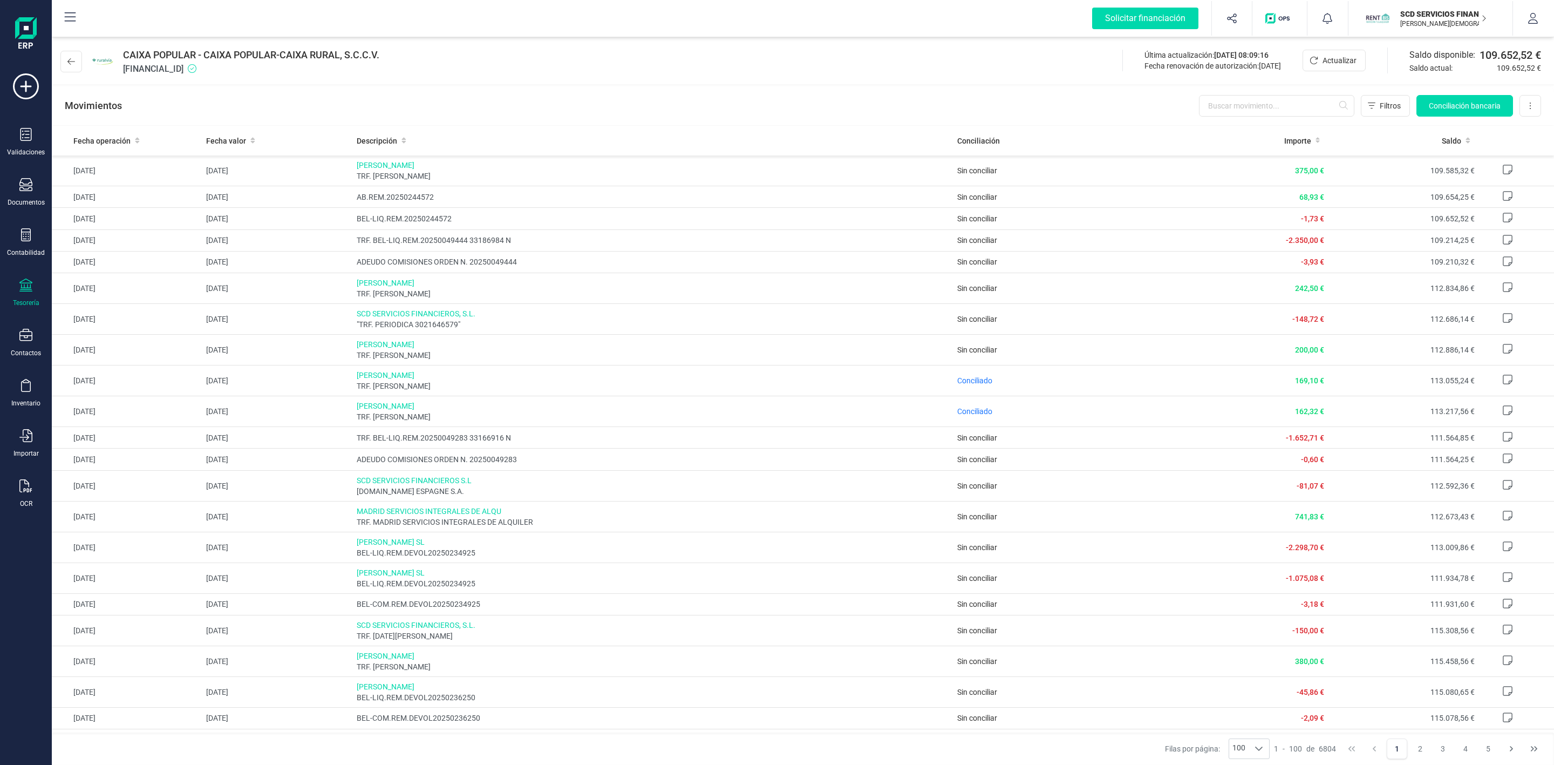
click at [821, 743] on div "Filas por página: 100 100 100 1 - 100 de 6804 1 2 3 4 5" at bounding box center [803, 748] width 1503 height 32
